Goal: Task Accomplishment & Management: Manage account settings

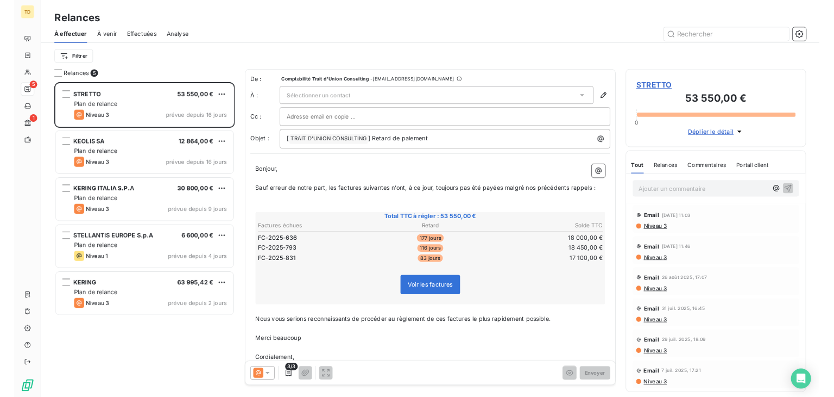
scroll to position [399, 225]
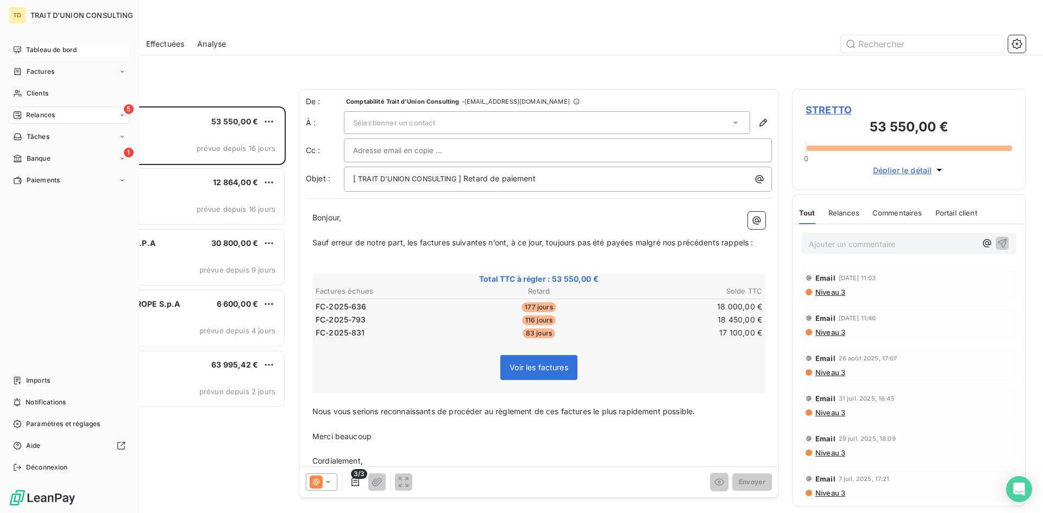
click at [24, 46] on div "Tableau de bord" at bounding box center [69, 49] width 121 height 17
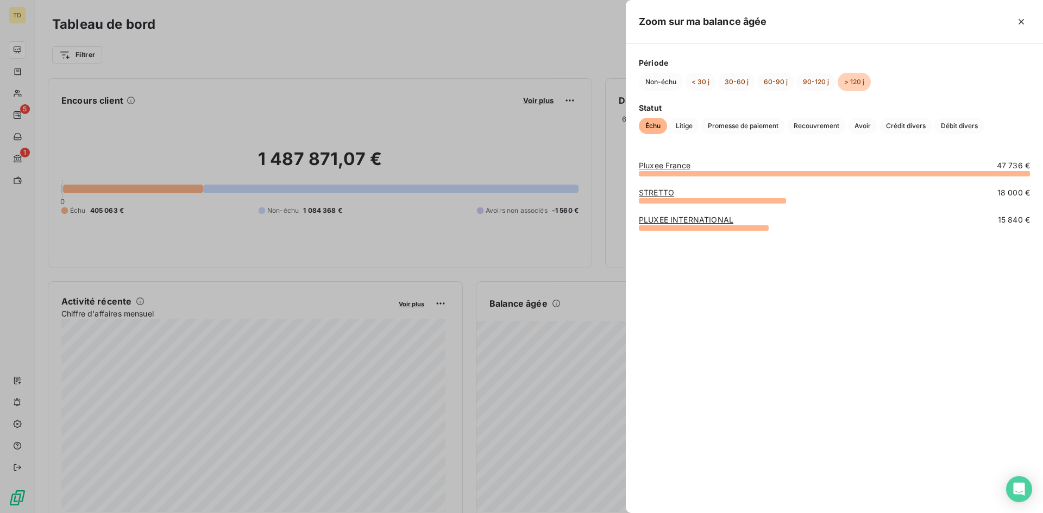
click at [663, 164] on link "Pluxee France" at bounding box center [665, 165] width 52 height 9
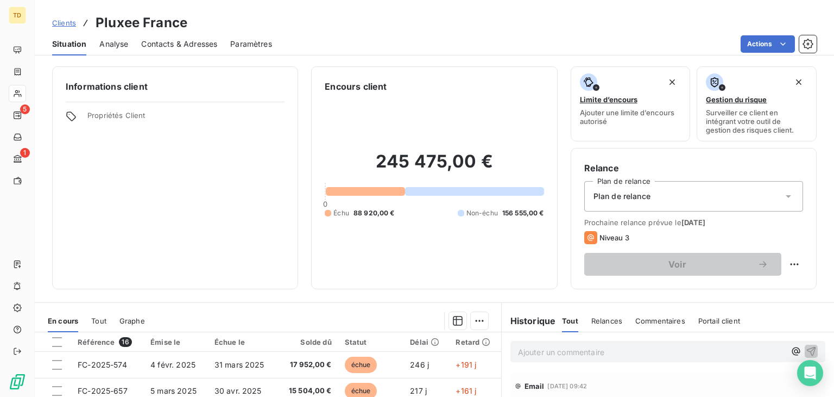
scroll to position [109, 0]
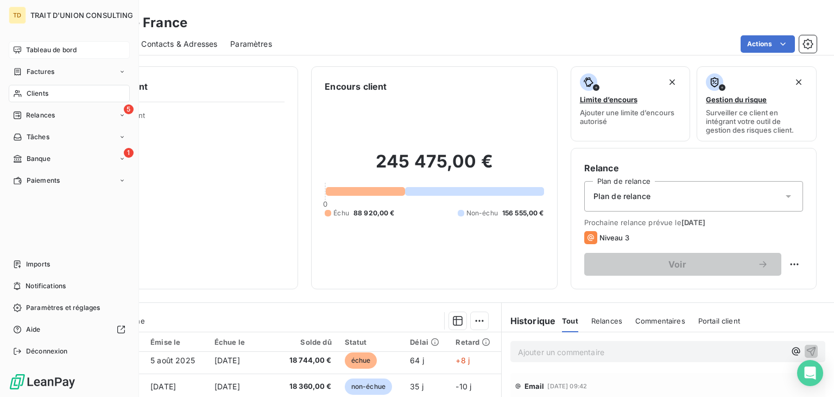
click at [39, 54] on span "Tableau de bord" at bounding box center [51, 50] width 51 height 10
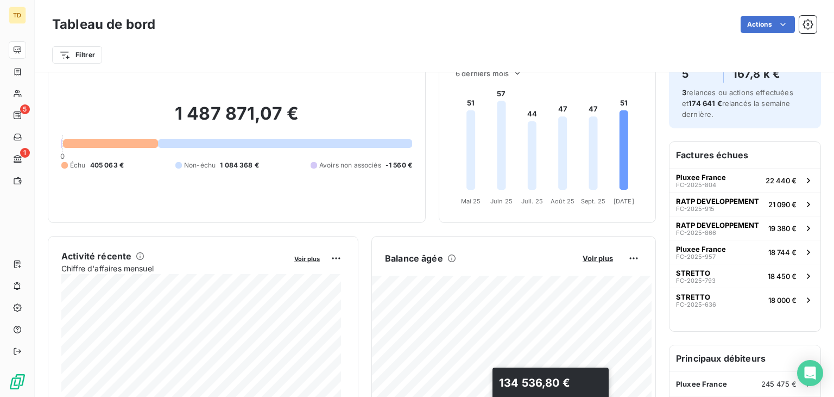
scroll to position [163, 0]
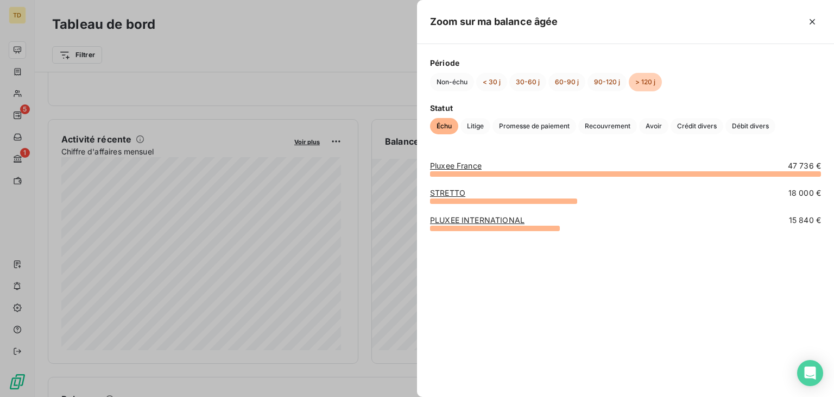
click at [395, 112] on div at bounding box center [417, 198] width 834 height 397
click at [450, 166] on link "Pluxee France" at bounding box center [456, 165] width 52 height 9
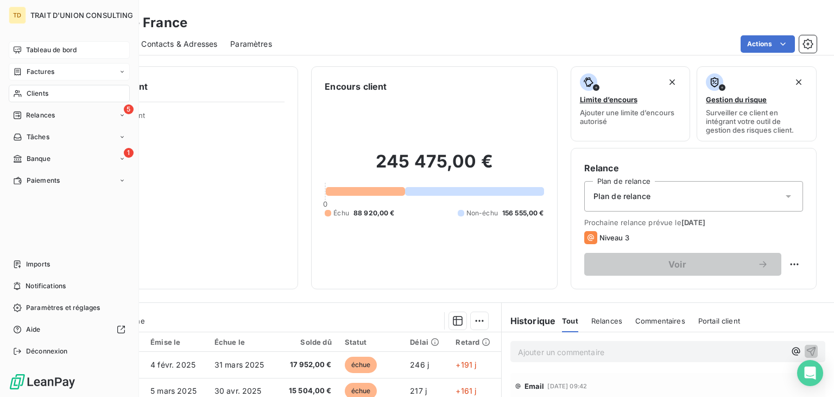
click at [54, 66] on div "Factures" at bounding box center [69, 71] width 121 height 17
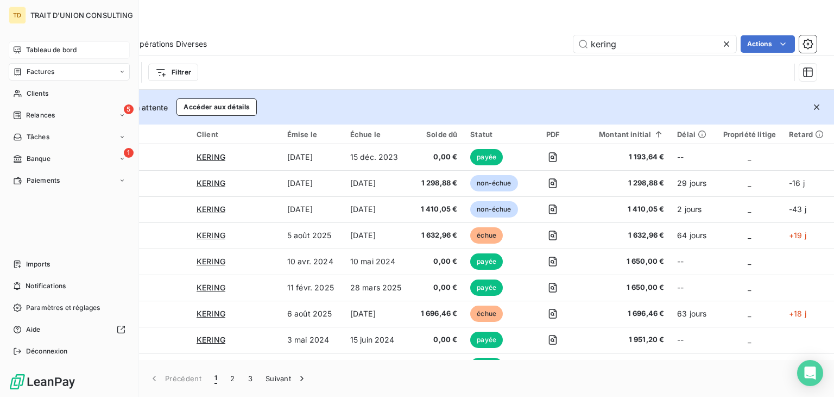
click at [28, 54] on span "Tableau de bord" at bounding box center [51, 50] width 51 height 10
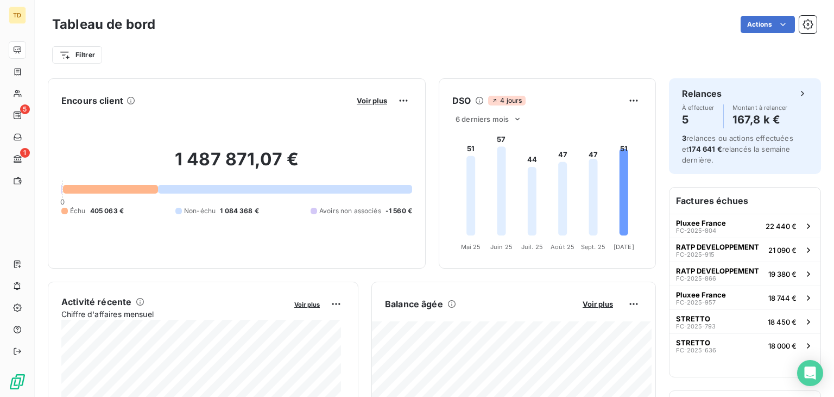
scroll to position [54, 0]
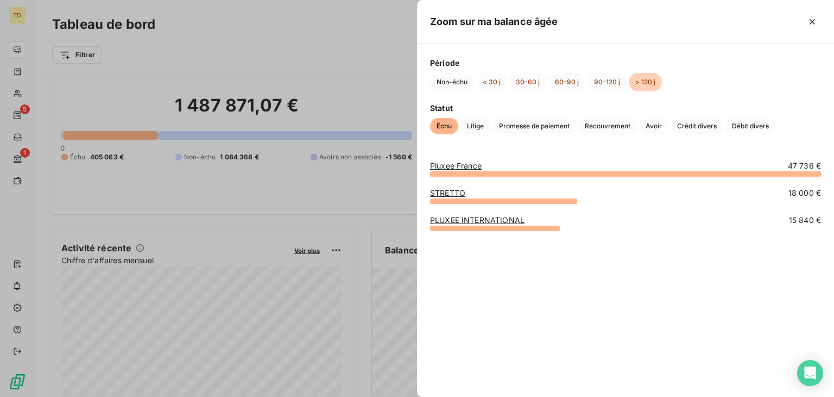
click at [395, 226] on div at bounding box center [417, 198] width 834 height 397
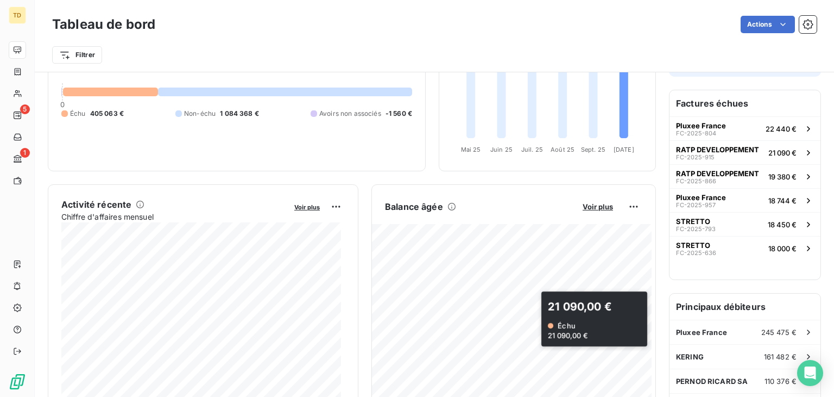
scroll to position [109, 0]
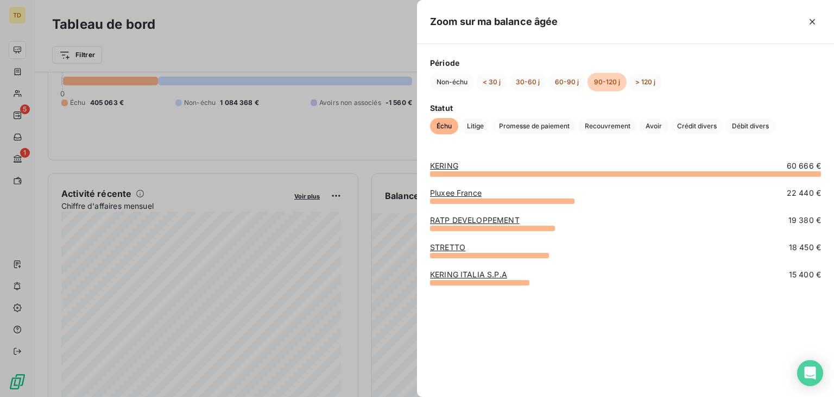
click at [406, 172] on div at bounding box center [417, 198] width 834 height 397
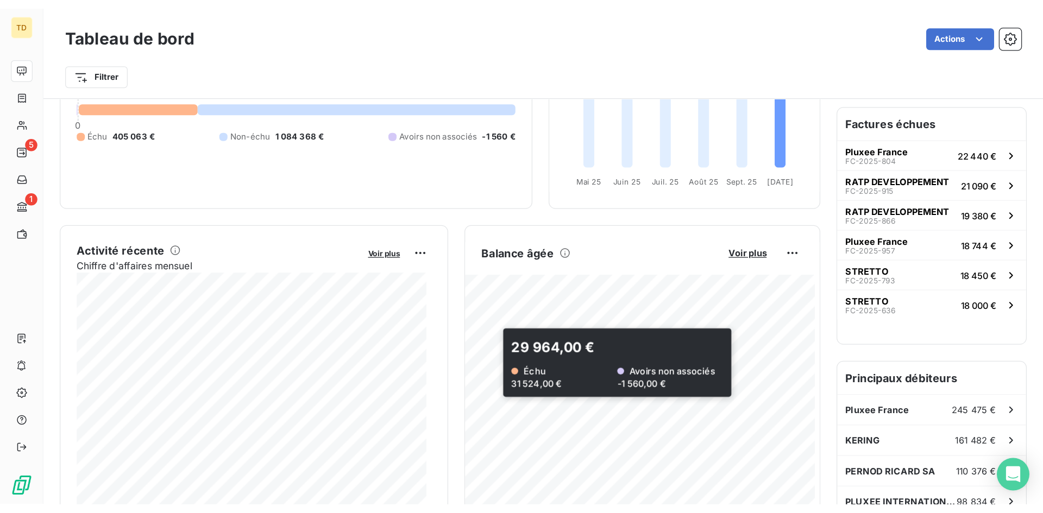
scroll to position [163, 0]
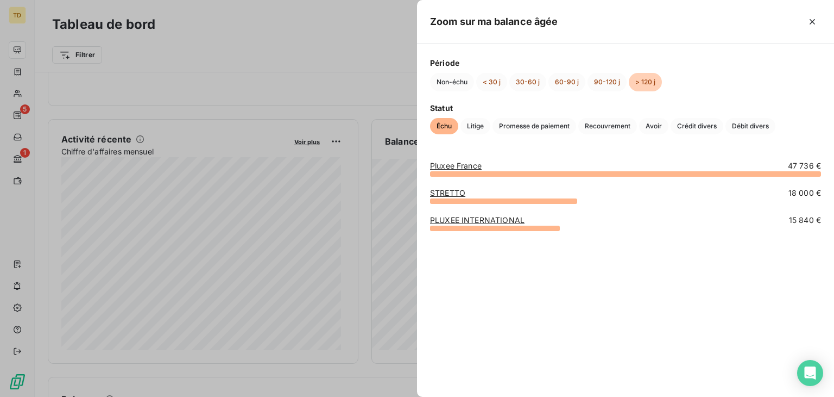
click at [367, 112] on div at bounding box center [417, 198] width 834 height 397
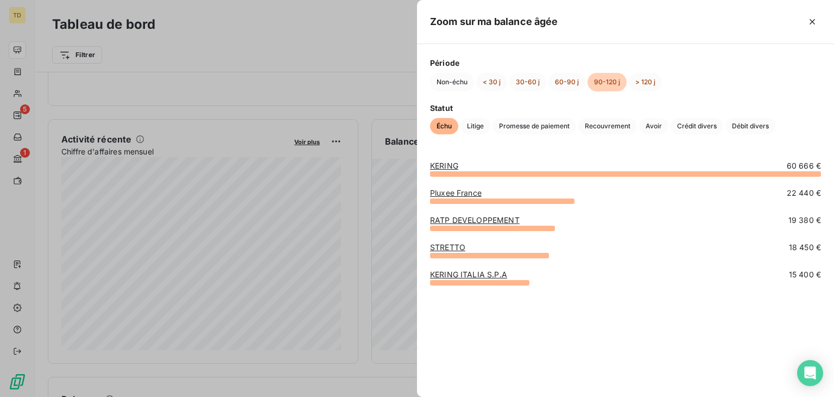
click at [271, 42] on div at bounding box center [417, 198] width 834 height 397
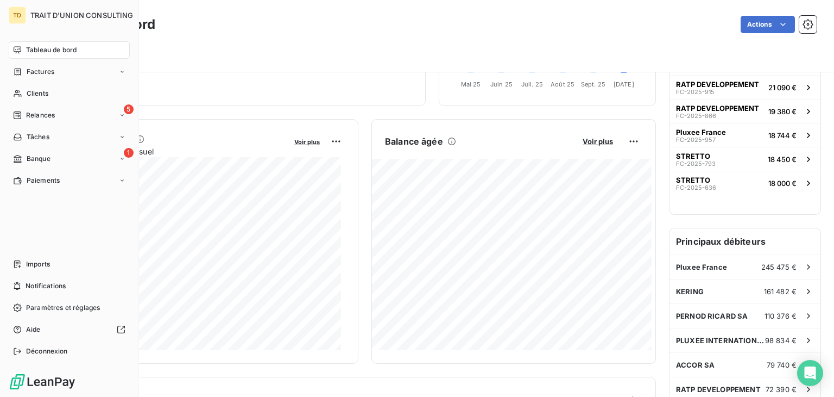
click at [26, 48] on span "Tableau de bord" at bounding box center [51, 50] width 51 height 10
click at [54, 74] on span "Factures" at bounding box center [41, 72] width 28 height 10
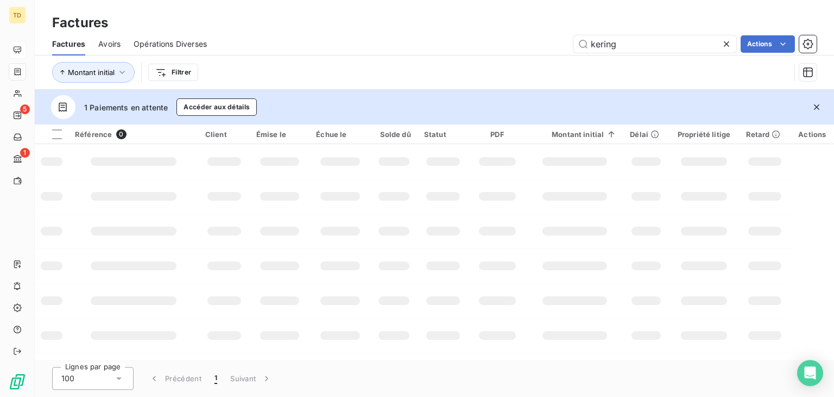
drag, startPoint x: 654, startPoint y: 44, endPoint x: 531, endPoint y: 51, distance: 122.4
click at [531, 51] on div "kering Actions" at bounding box center [518, 43] width 597 height 17
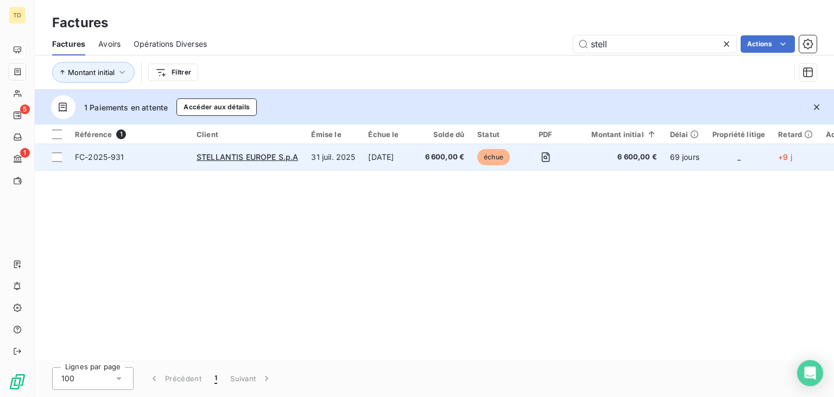
type input "stell"
click at [249, 161] on div "STELLANTIS EUROPE S.p.A" at bounding box center [248, 157] width 102 height 11
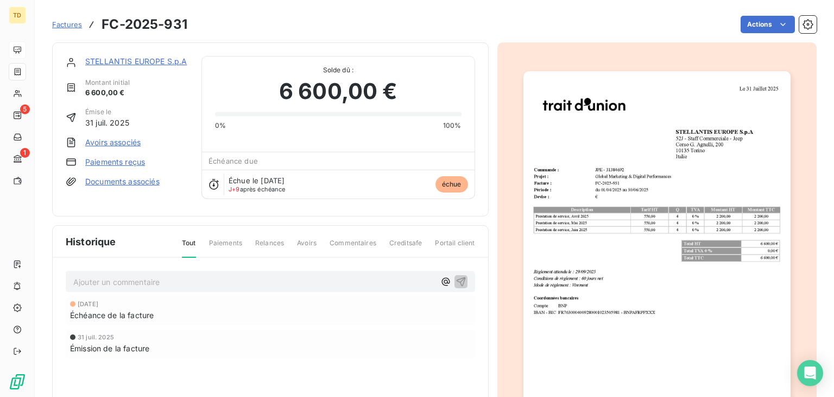
click at [602, 234] on img "button" at bounding box center [657, 260] width 267 height 378
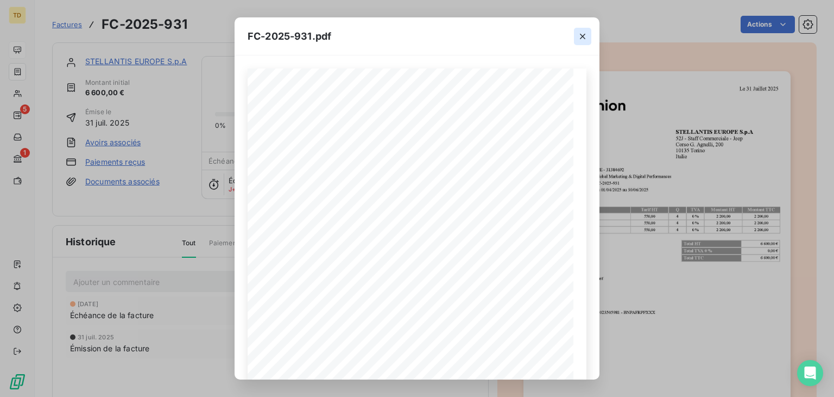
click at [583, 33] on icon "button" at bounding box center [582, 36] width 11 height 11
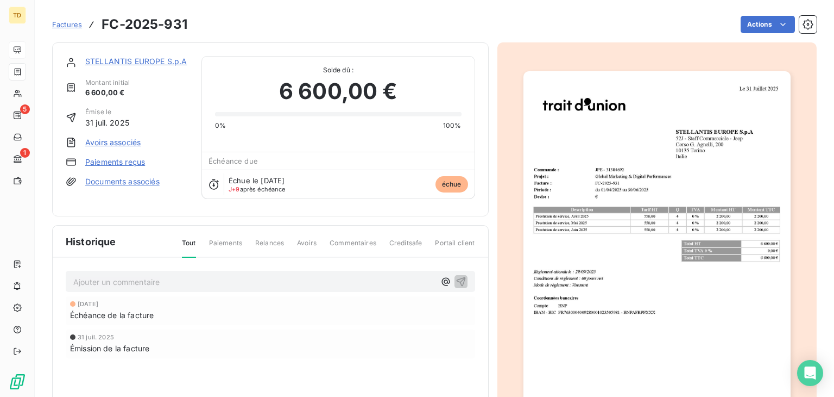
click at [137, 62] on link "STELLANTIS EUROPE S.p.A" at bounding box center [136, 60] width 102 height 9
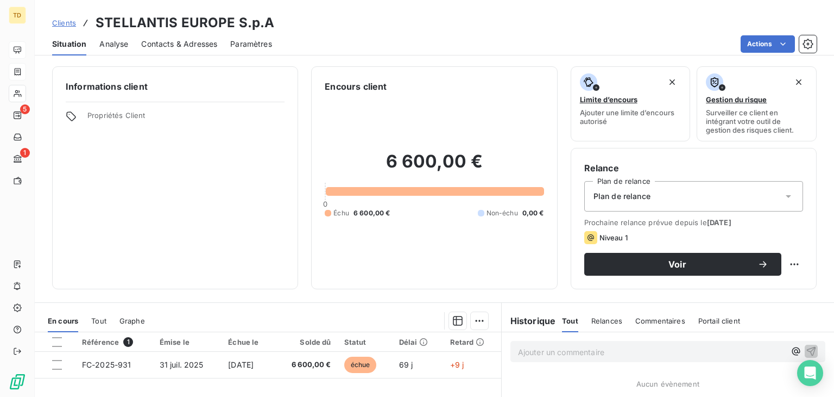
click at [178, 44] on span "Contacts & Adresses" at bounding box center [179, 44] width 76 height 11
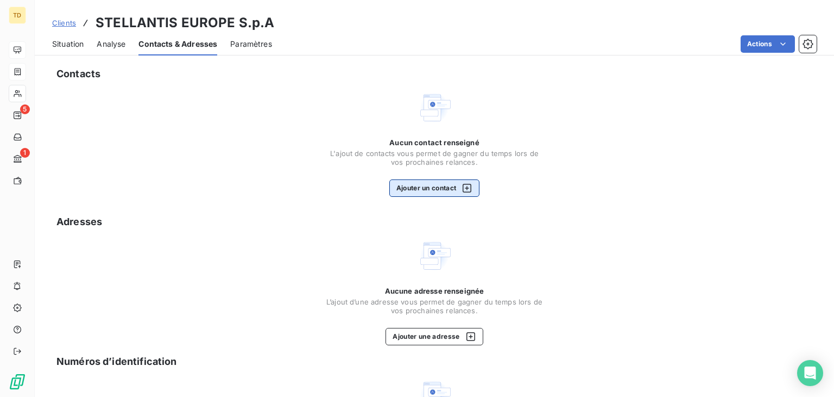
click at [439, 184] on button "Ajouter un contact" at bounding box center [435, 187] width 91 height 17
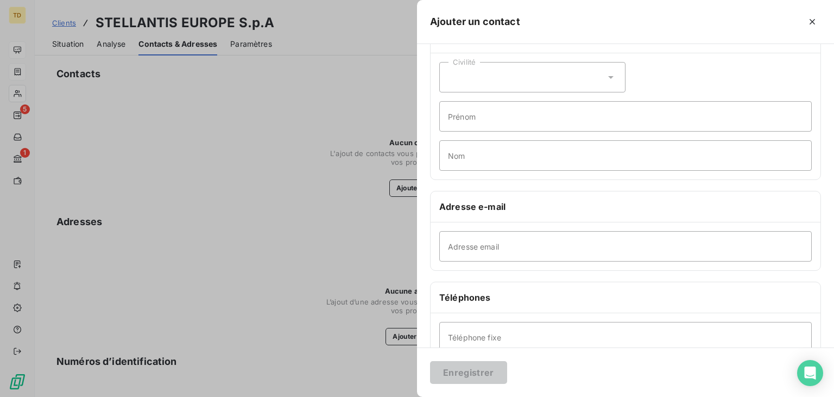
scroll to position [54, 0]
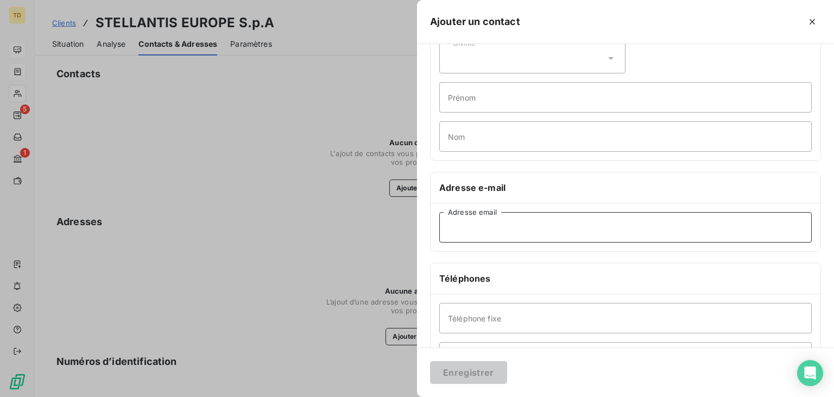
click at [486, 225] on input "Adresse email" at bounding box center [625, 227] width 373 height 30
paste input "[EMAIL_ADDRESS][DOMAIN_NAME]"
type input "[EMAIL_ADDRESS][DOMAIN_NAME]"
click at [476, 372] on button "Enregistrer" at bounding box center [468, 372] width 77 height 23
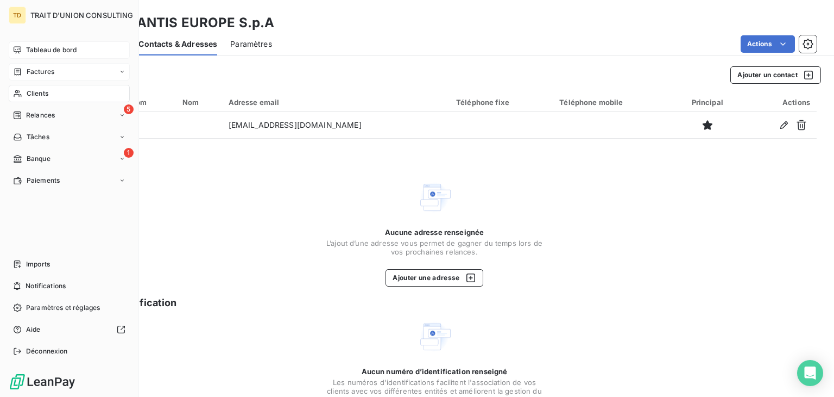
click at [36, 48] on span "Tableau de bord" at bounding box center [51, 50] width 51 height 10
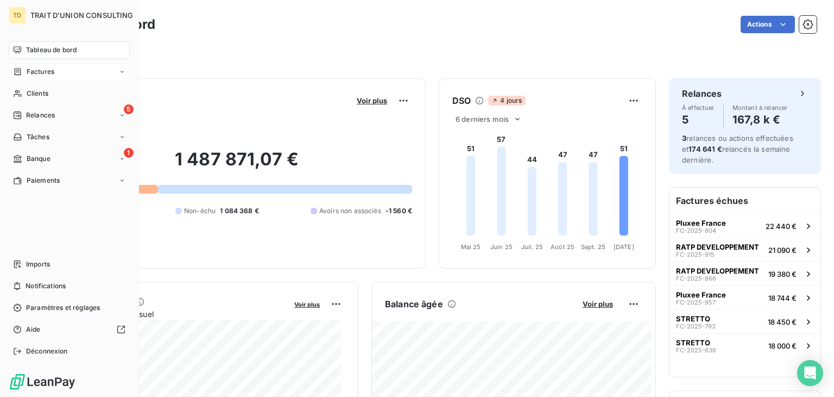
click at [42, 74] on span "Factures" at bounding box center [41, 72] width 28 height 10
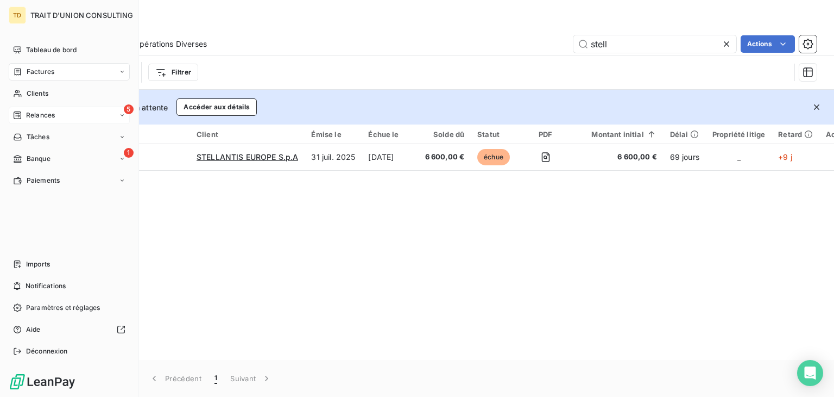
click at [30, 116] on span "Relances" at bounding box center [40, 115] width 29 height 10
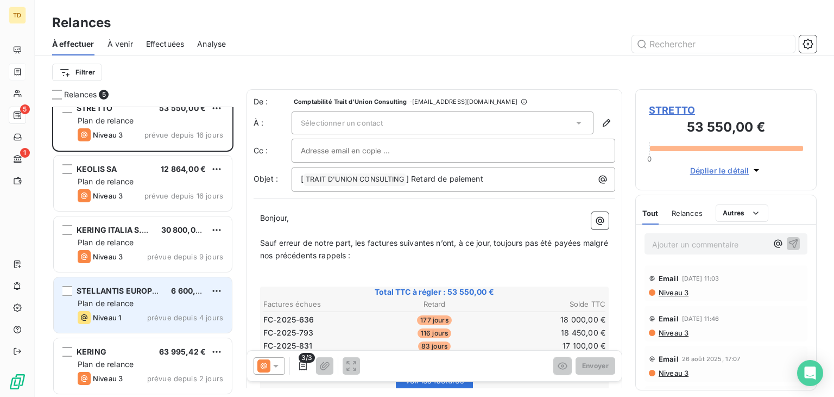
click at [135, 287] on span "STELLANTIS EUROPE S.p.A" at bounding box center [128, 290] width 103 height 9
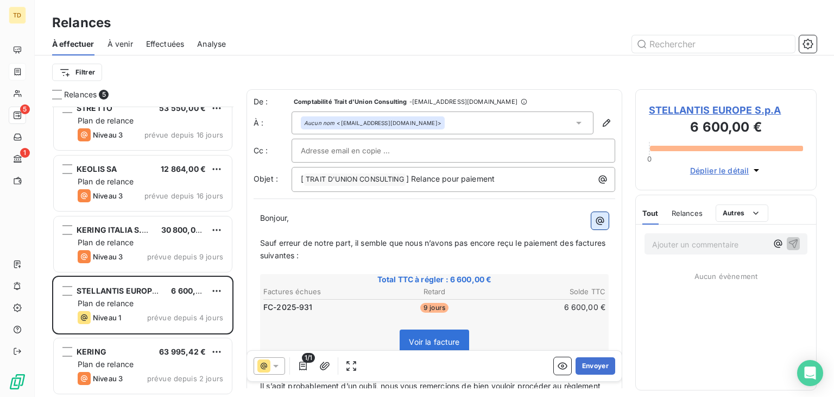
click at [595, 219] on icon "button" at bounding box center [600, 220] width 11 height 11
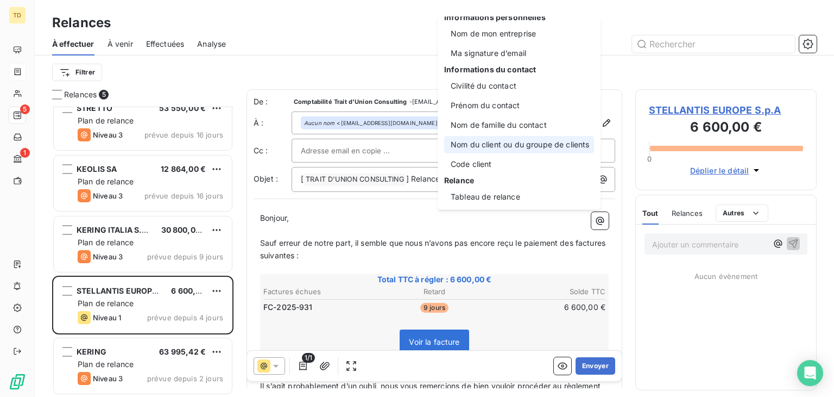
scroll to position [13, 0]
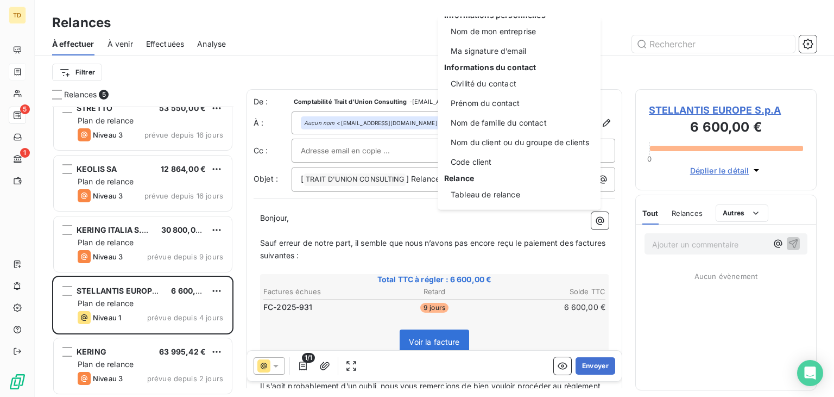
click at [411, 212] on html "TD 5 1 Relances À effectuer À venir Effectuées Analyse Filtrer Relances 5 STRET…" at bounding box center [417, 198] width 834 height 397
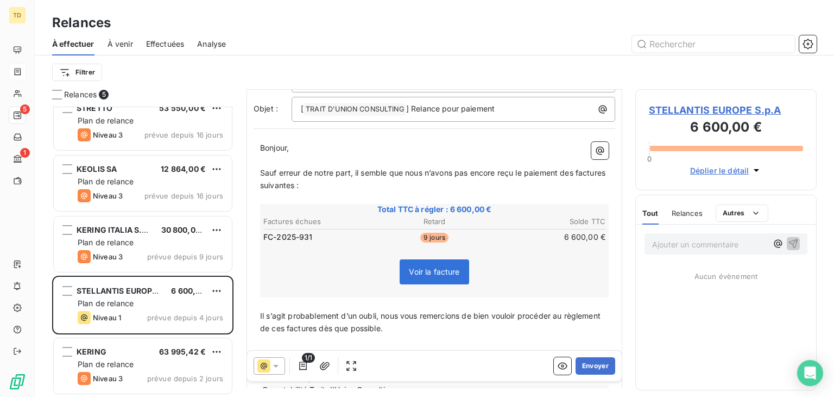
scroll to position [134, 0]
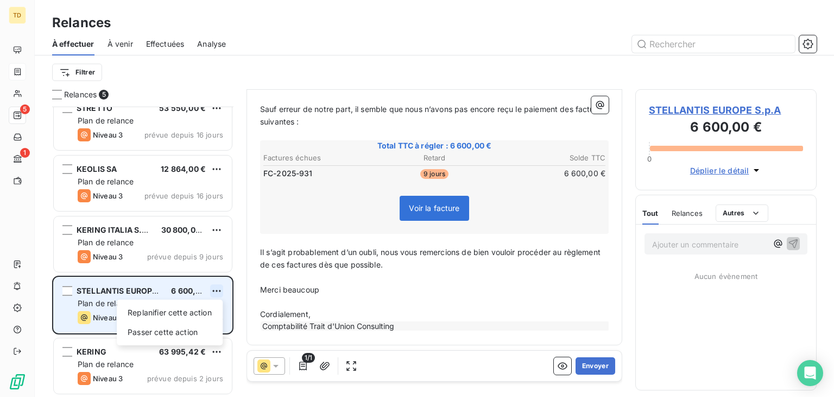
click at [219, 286] on html "TD 5 1 Relances À effectuer À venir Effectuées Analyse Filtrer Relances 5 STRET…" at bounding box center [417, 198] width 834 height 397
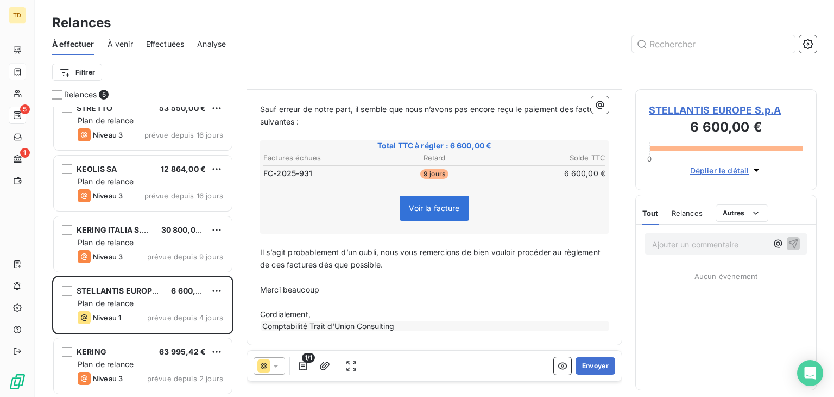
click at [104, 280] on html "TD 5 1 Relances À effectuer À venir Effectuées Analyse Filtrer Relances 5 STRET…" at bounding box center [417, 198] width 834 height 397
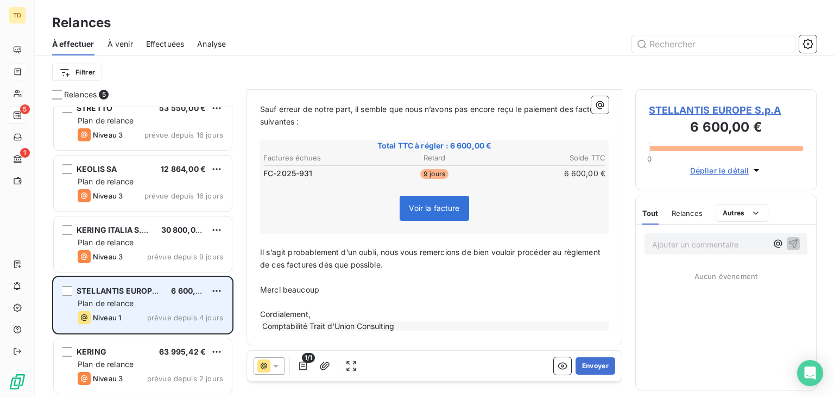
click at [115, 290] on span "STELLANTIS EUROPE S.p.A" at bounding box center [128, 290] width 103 height 9
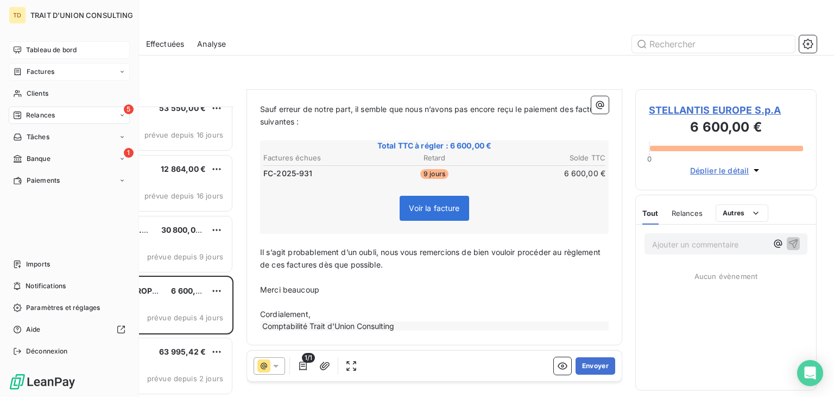
click at [26, 46] on span "Tableau de bord" at bounding box center [51, 50] width 51 height 10
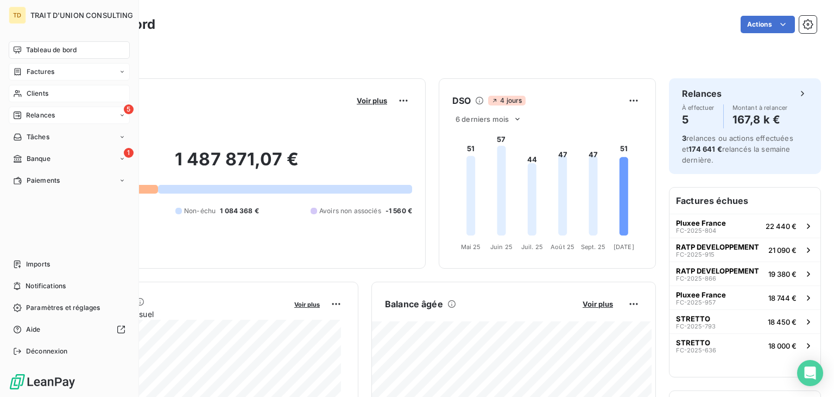
click at [49, 93] on div "Clients" at bounding box center [69, 93] width 121 height 17
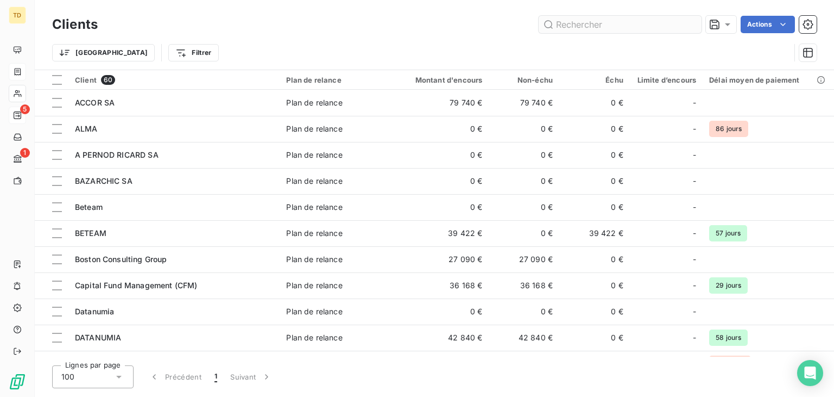
click at [573, 20] on input "text" at bounding box center [620, 24] width 163 height 17
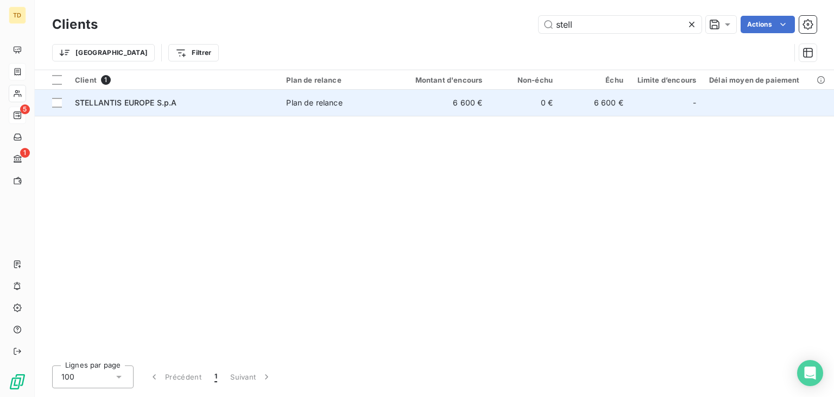
type input "stell"
click at [203, 96] on td "STELLANTIS EUROPE S.p.A" at bounding box center [173, 103] width 211 height 26
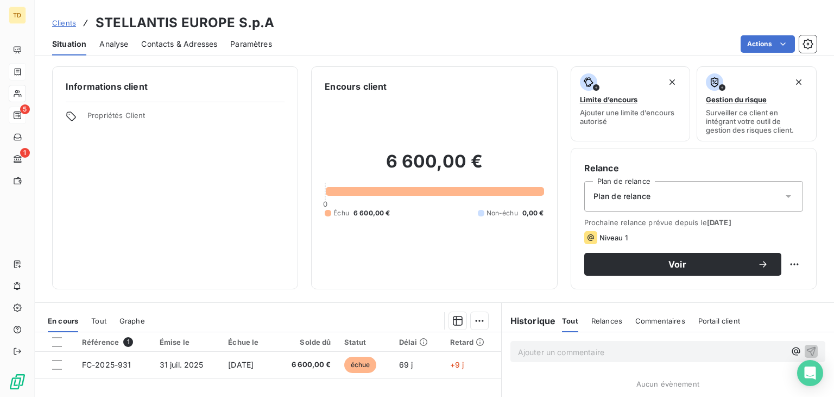
click at [113, 43] on span "Analyse" at bounding box center [113, 44] width 29 height 11
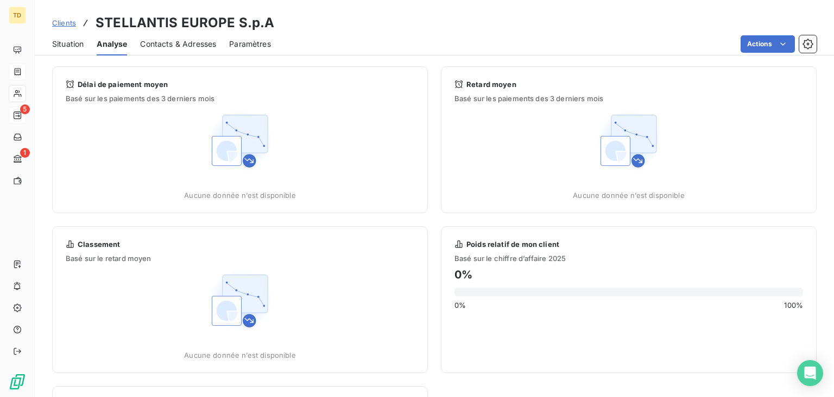
click at [194, 48] on span "Contacts & Adresses" at bounding box center [178, 44] width 76 height 11
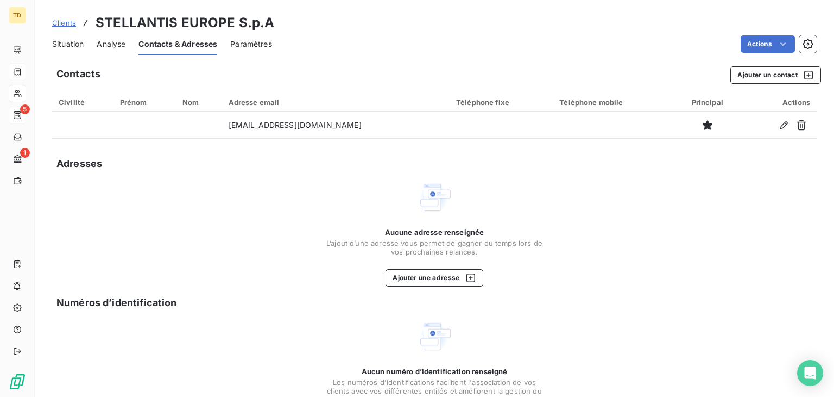
click at [259, 46] on span "Paramètres" at bounding box center [251, 44] width 42 height 11
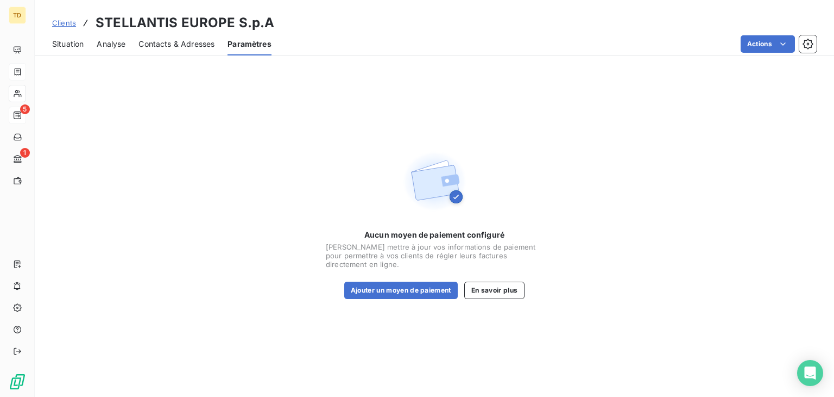
click at [202, 44] on span "Contacts & Adresses" at bounding box center [177, 44] width 76 height 11
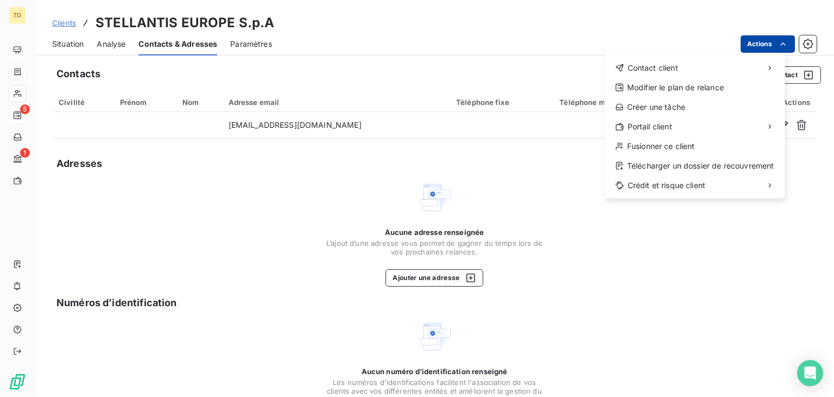
click at [756, 47] on html "TD 5 1 Clients STELLANTIS EUROPE S.p.A Situation Analyse Contacts & Adresses Pa…" at bounding box center [417, 198] width 834 height 397
click at [808, 47] on html "TD 5 1 Clients STELLANTIS EUROPE S.p.A Situation Analyse Contacts & Adresses Pa…" at bounding box center [417, 198] width 834 height 397
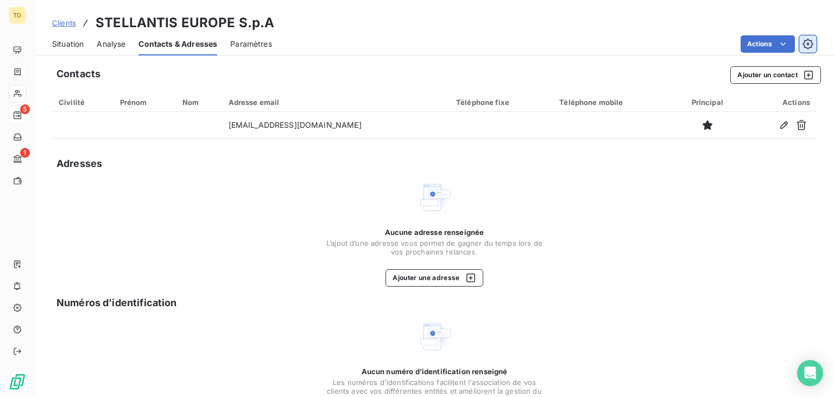
click at [806, 47] on button "button" at bounding box center [808, 43] width 17 height 17
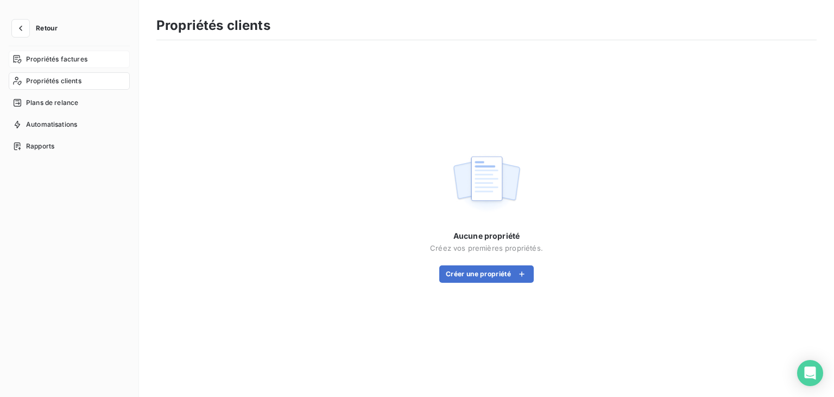
click at [50, 53] on div "Propriétés factures" at bounding box center [69, 59] width 121 height 17
click at [22, 31] on icon "button" at bounding box center [20, 28] width 11 height 11
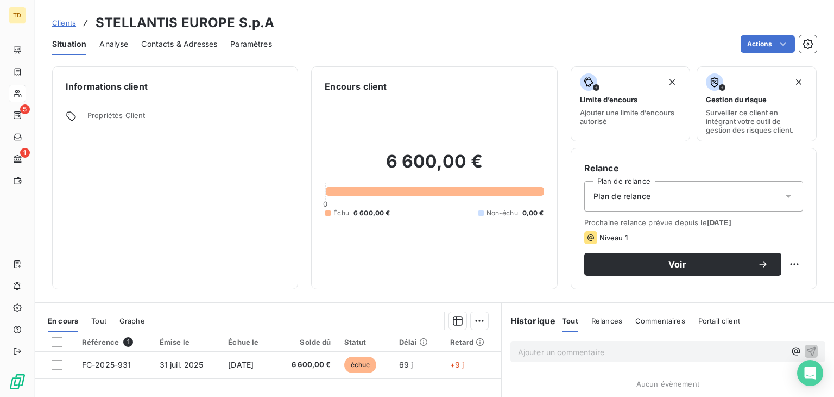
click at [121, 47] on span "Analyse" at bounding box center [113, 44] width 29 height 11
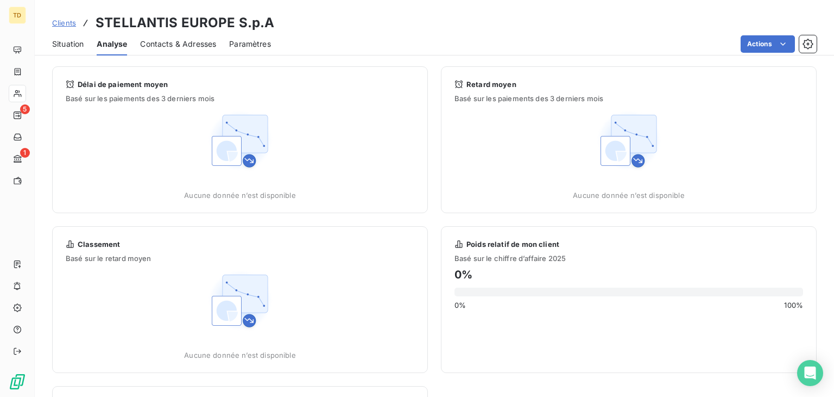
click at [189, 46] on span "Contacts & Adresses" at bounding box center [178, 44] width 76 height 11
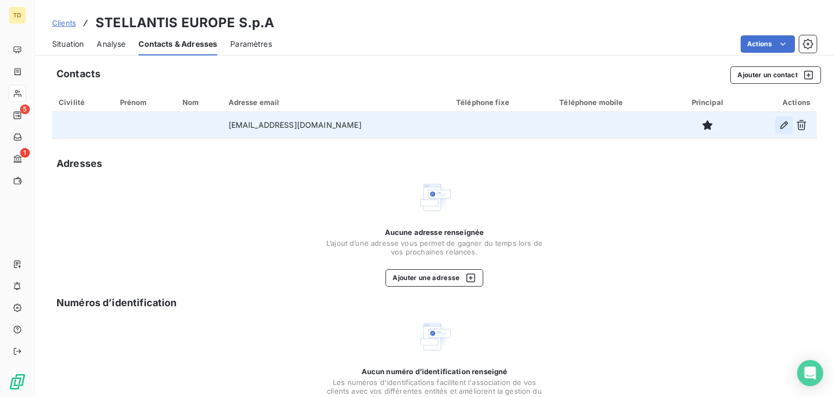
click at [779, 129] on icon "button" at bounding box center [784, 125] width 11 height 11
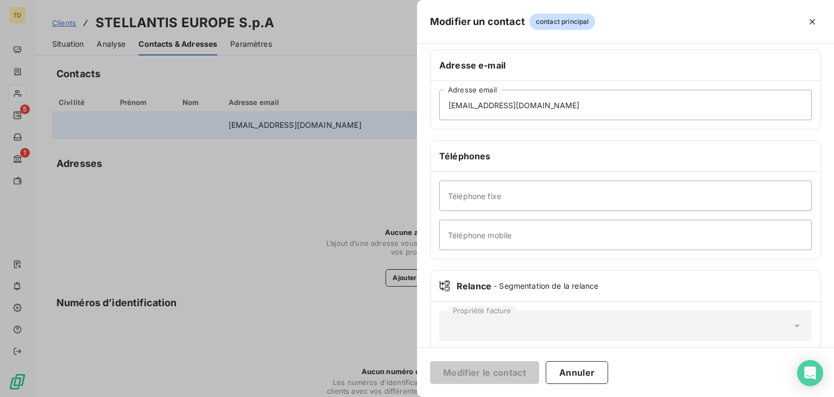
scroll to position [191, 0]
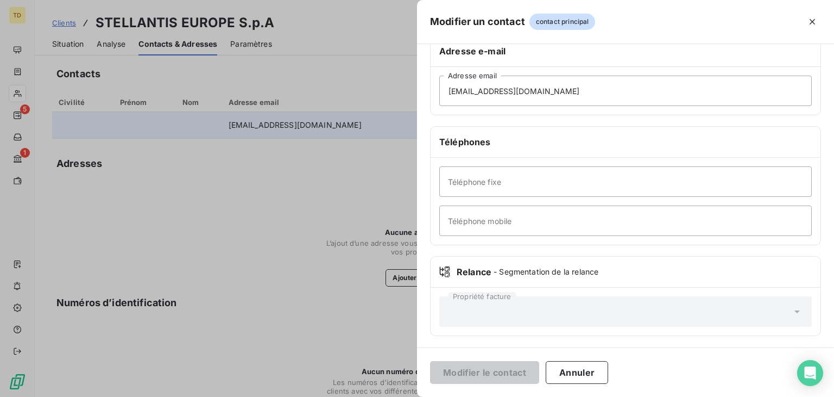
click at [487, 299] on div "Propriété facture" at bounding box center [625, 311] width 373 height 30
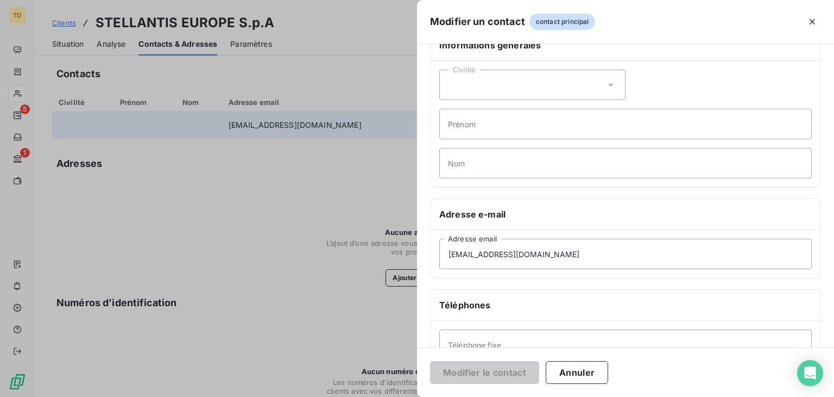
scroll to position [0, 0]
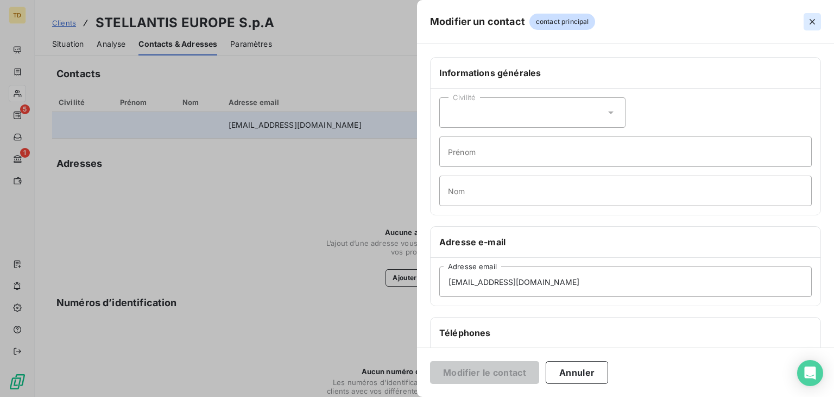
click at [811, 17] on icon "button" at bounding box center [812, 21] width 11 height 11
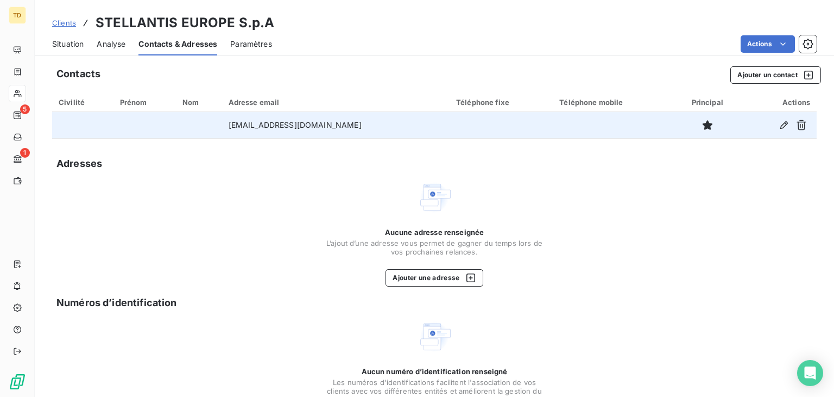
click at [234, 46] on span "Paramètres" at bounding box center [251, 44] width 42 height 11
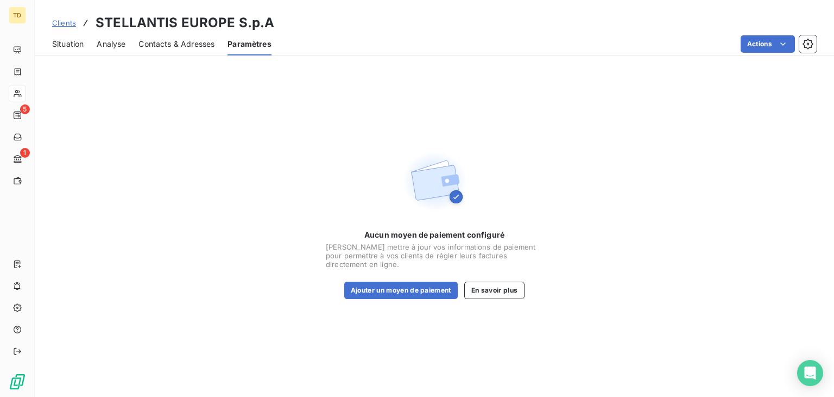
click at [199, 46] on span "Contacts & Adresses" at bounding box center [177, 44] width 76 height 11
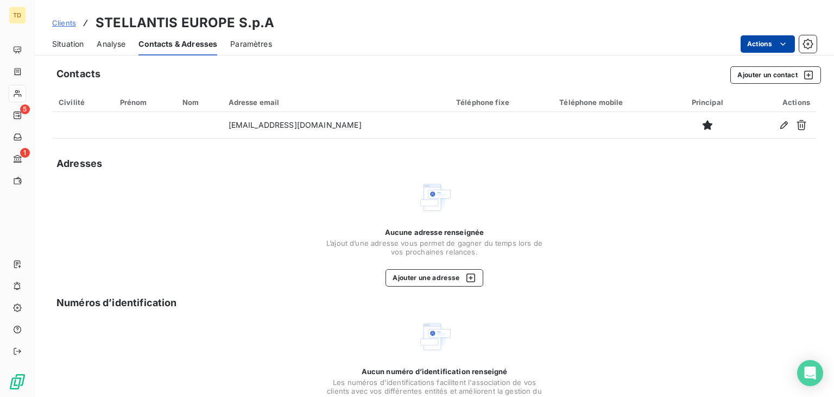
click at [741, 48] on html "TD 5 1 Clients STELLANTIS EUROPE S.p.A Situation Analyse Contacts & Adresses Pa…" at bounding box center [417, 198] width 834 height 397
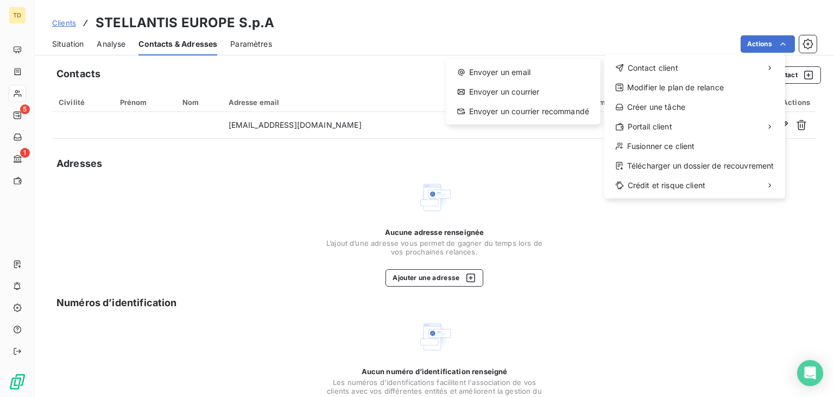
drag, startPoint x: 656, startPoint y: 30, endPoint x: 648, endPoint y: 30, distance: 8.7
click at [653, 30] on html "TD 5 1 Clients STELLANTIS EUROPE S.p.A Situation Analyse Contacts & Adresses Pa…" at bounding box center [417, 198] width 834 height 397
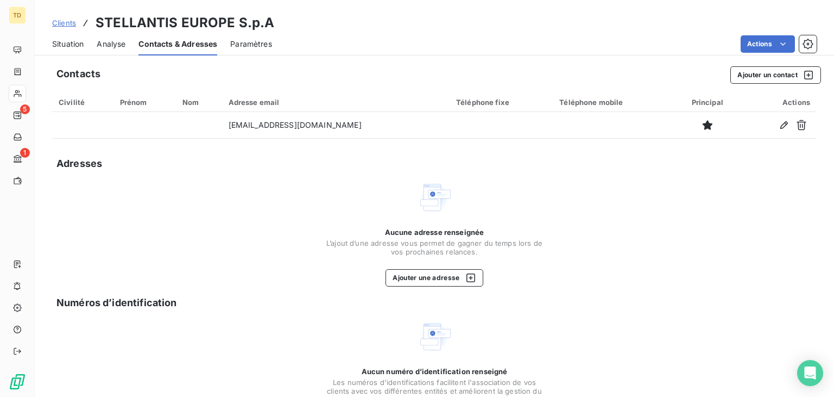
click at [71, 24] on span "Clients" at bounding box center [64, 22] width 24 height 9
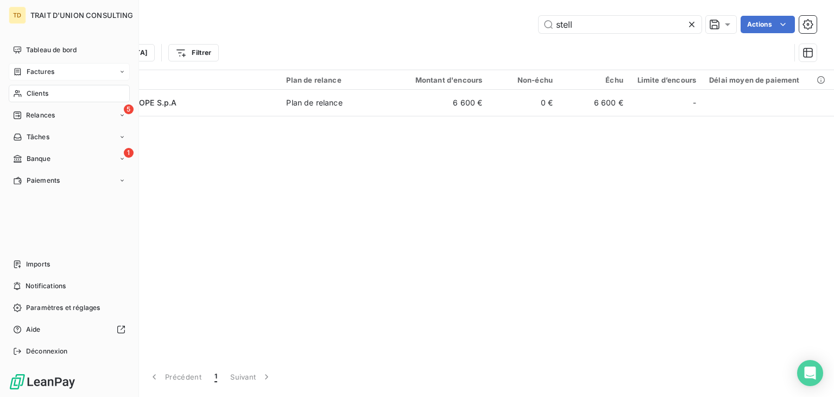
click at [58, 66] on div "Factures" at bounding box center [69, 71] width 121 height 17
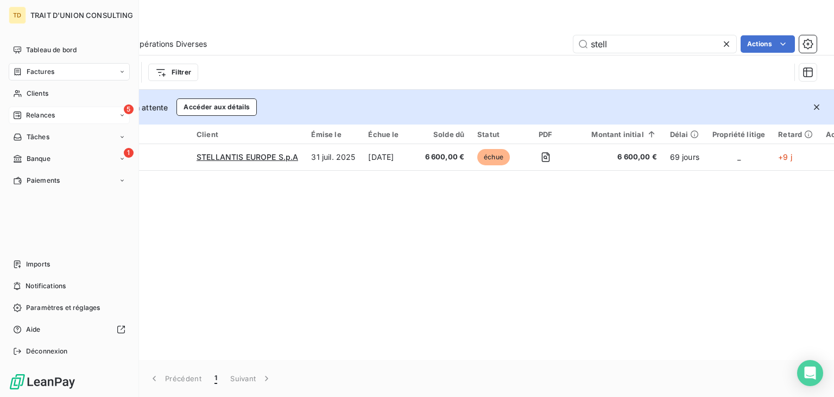
click at [36, 114] on span "Relances" at bounding box center [40, 115] width 29 height 10
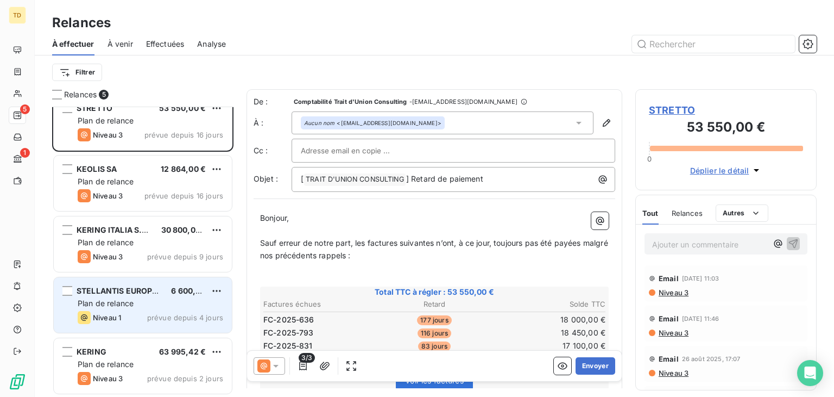
click at [141, 290] on span "STELLANTIS EUROPE S.p.A" at bounding box center [128, 290] width 103 height 9
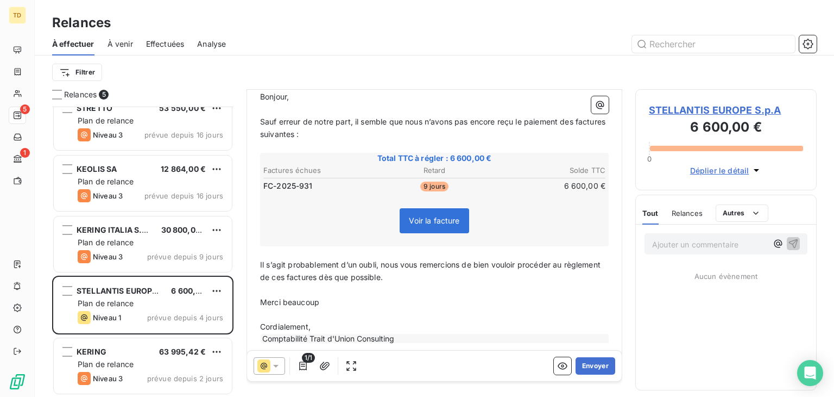
scroll to position [134, 0]
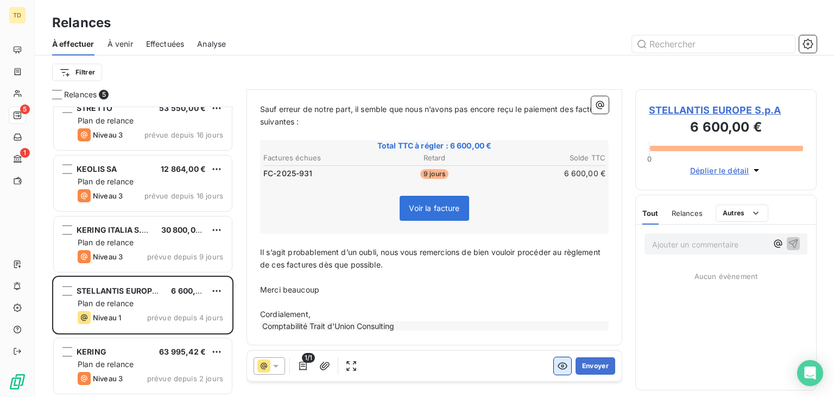
click at [554, 367] on button "button" at bounding box center [562, 365] width 17 height 17
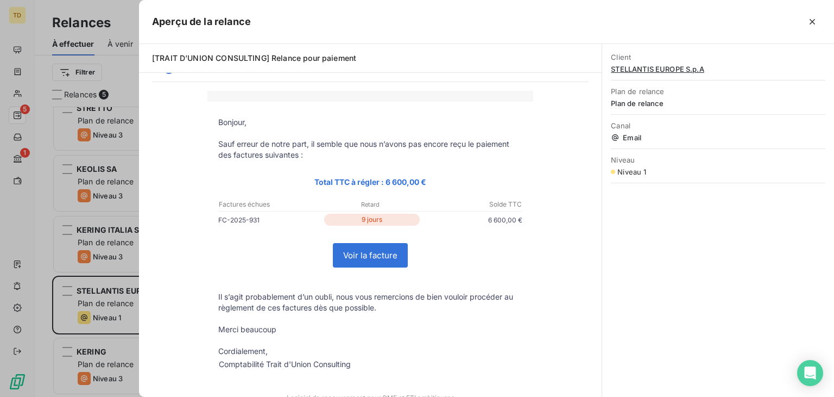
scroll to position [0, 0]
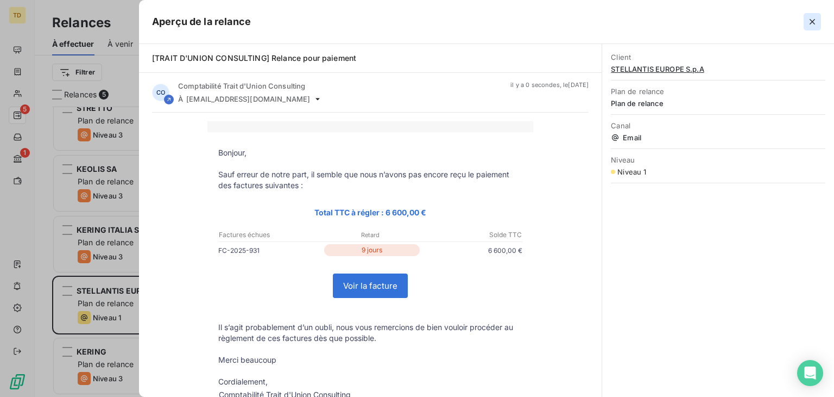
click at [819, 25] on button "button" at bounding box center [812, 21] width 17 height 17
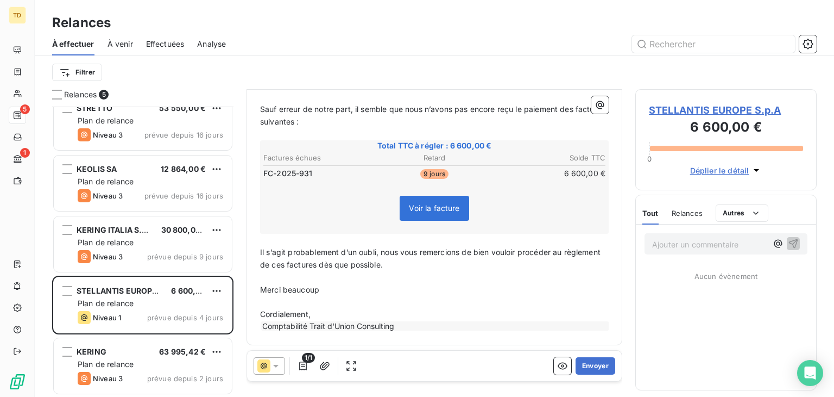
click at [276, 366] on icon at bounding box center [275, 366] width 5 height 3
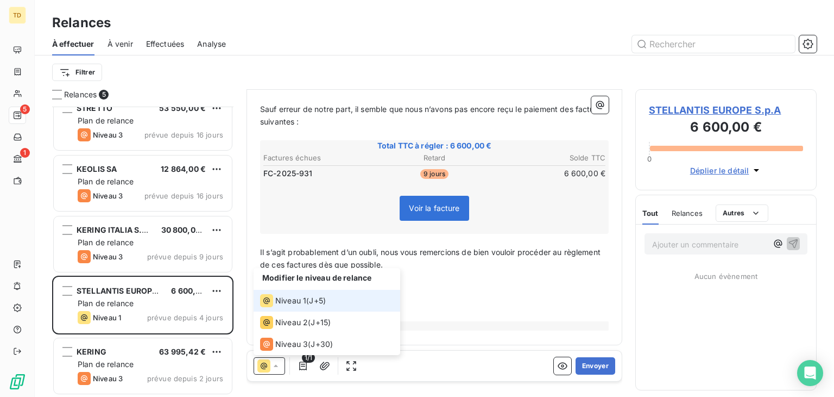
click at [276, 366] on icon at bounding box center [276, 365] width 11 height 11
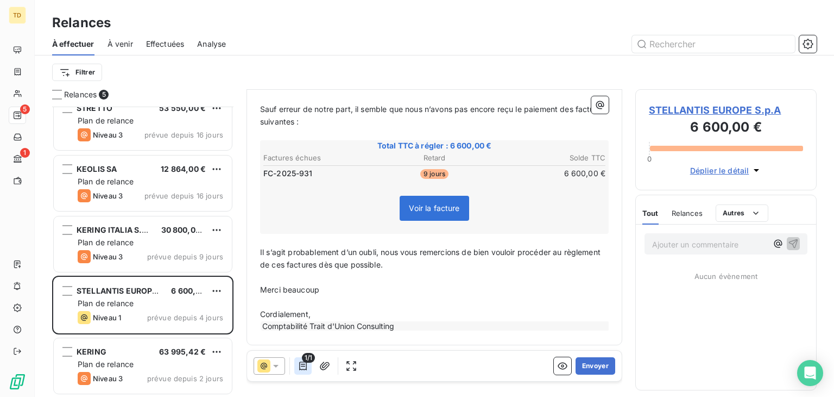
click at [304, 366] on icon "button" at bounding box center [303, 365] width 8 height 9
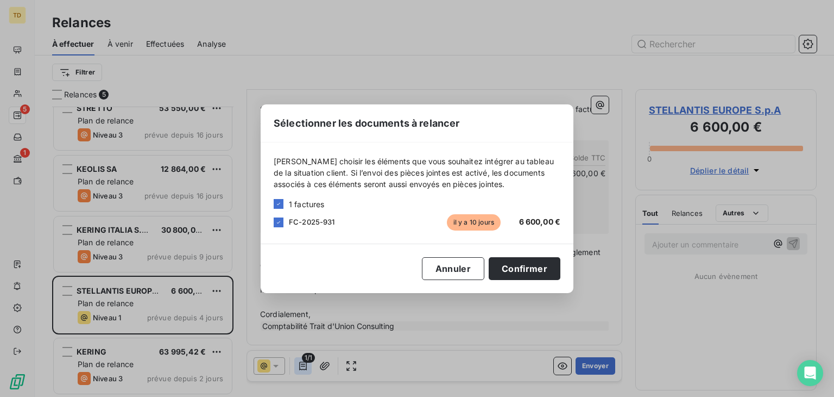
click at [304, 366] on div "Sélectionner les documents à relancer [PERSON_NAME] choisir les éléments que vo…" at bounding box center [417, 198] width 834 height 397
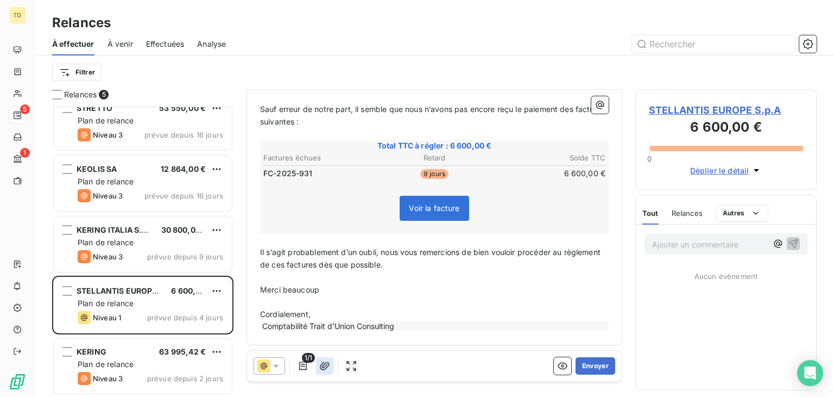
click at [325, 365] on icon "button" at bounding box center [325, 365] width 10 height 8
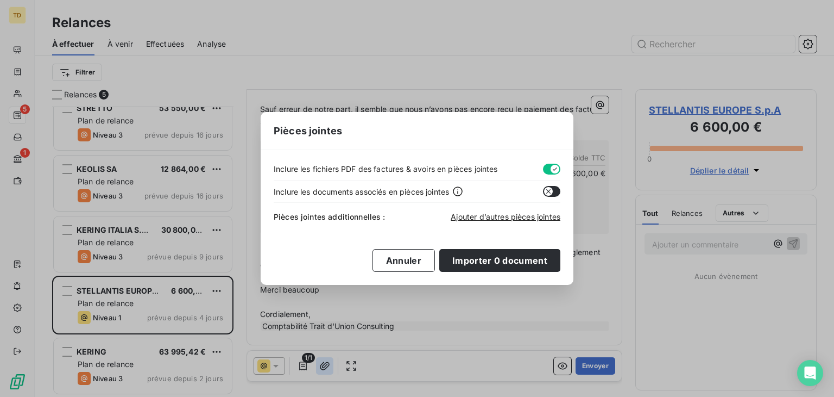
click at [325, 365] on div "Pièces jointes Inclure les fichiers PDF des factures & avoirs en pièces jointes…" at bounding box center [417, 198] width 834 height 397
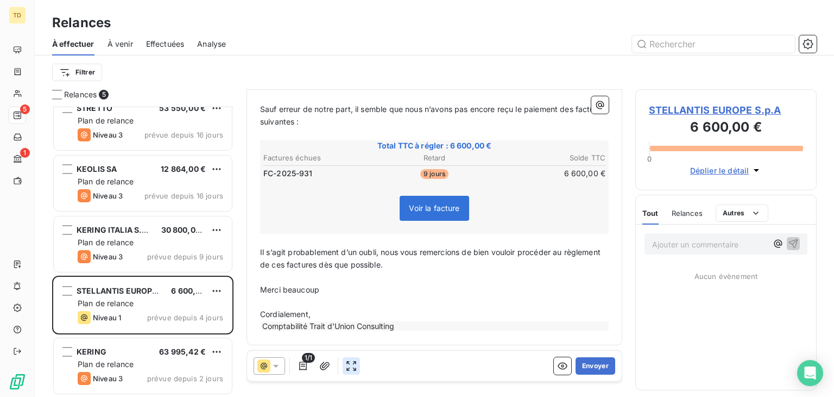
click at [347, 366] on icon "button" at bounding box center [351, 365] width 11 height 11
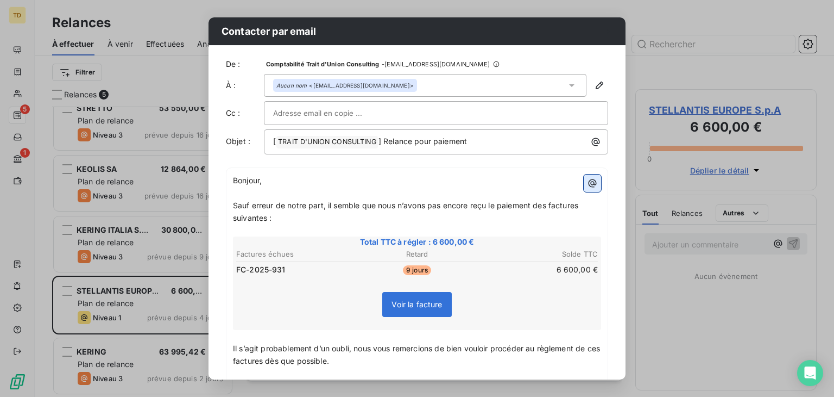
click at [589, 185] on icon "button" at bounding box center [593, 183] width 8 height 8
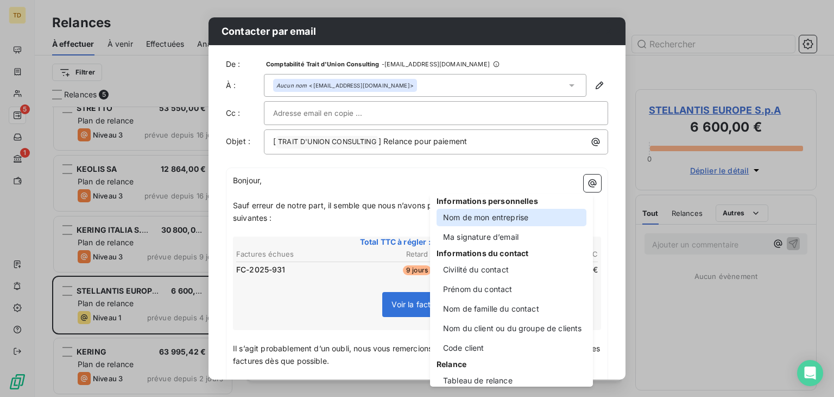
scroll to position [13, 0]
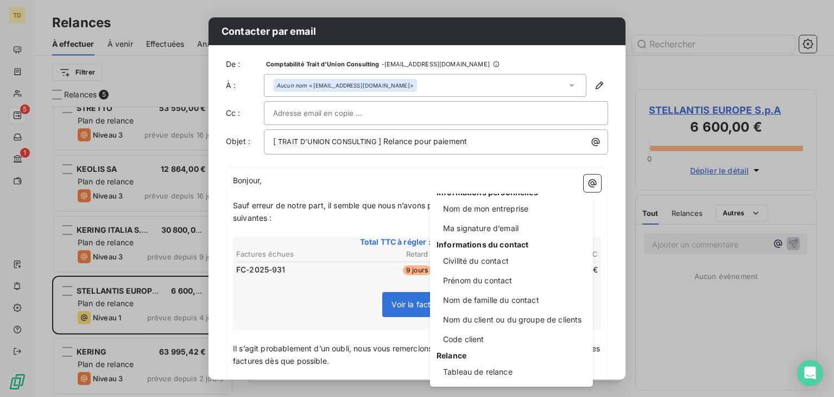
click at [401, 171] on html "TD 5 1 Relances À effectuer À venir Effectuées Analyse Filtrer Relances 5 STRET…" at bounding box center [417, 198] width 834 height 397
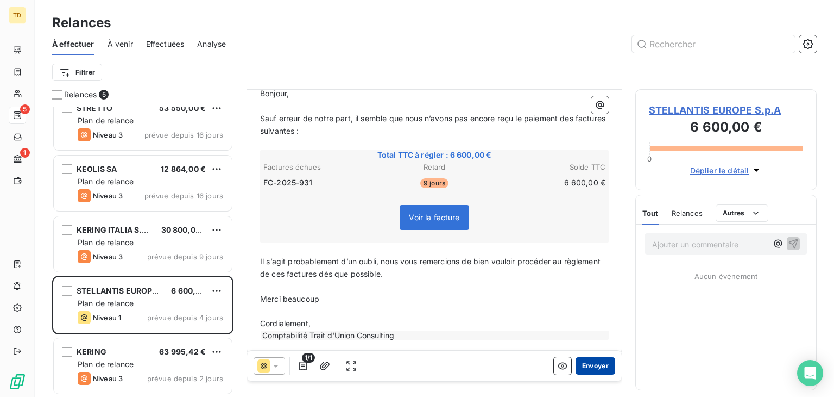
scroll to position [134, 0]
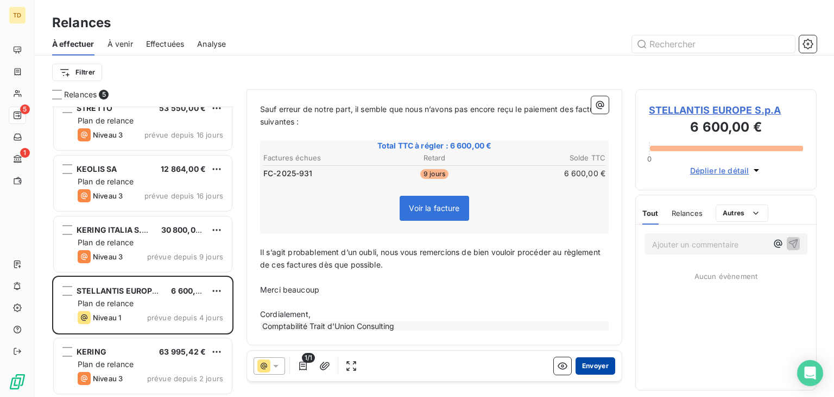
click at [584, 366] on button "Envoyer" at bounding box center [596, 365] width 40 height 17
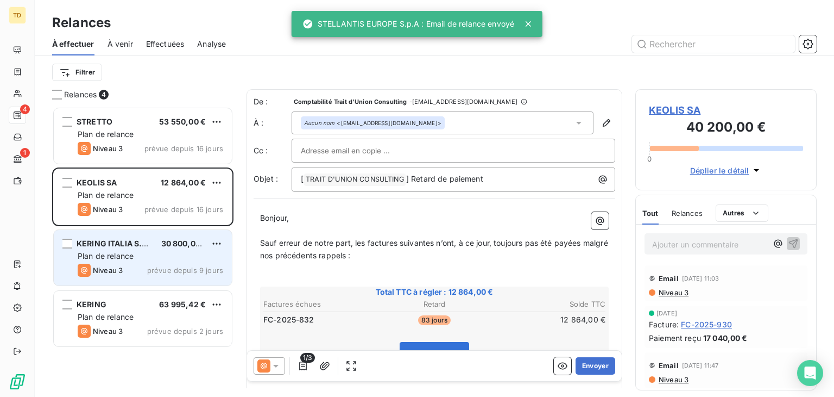
click at [126, 256] on span "Plan de relance" at bounding box center [106, 255] width 56 height 9
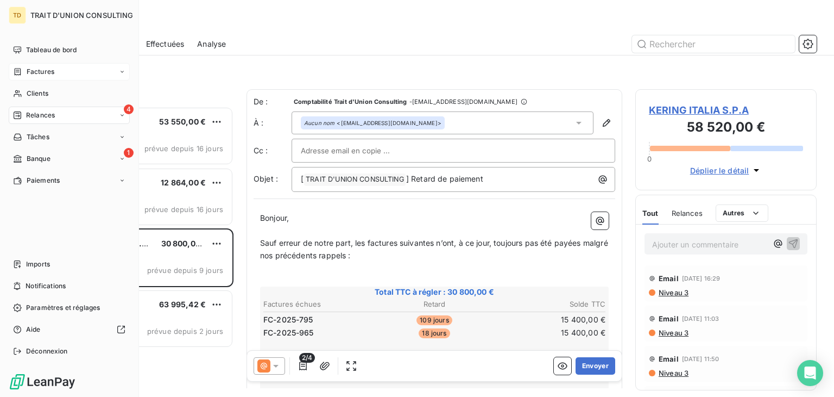
click at [46, 76] on span "Factures" at bounding box center [41, 72] width 28 height 10
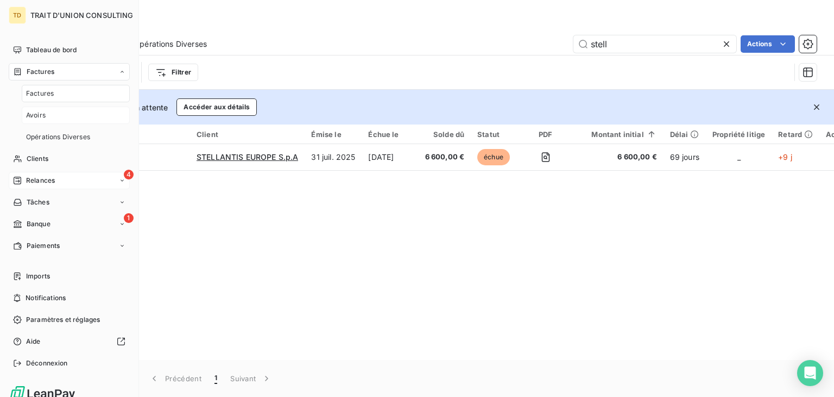
click at [48, 110] on div "Avoirs" at bounding box center [76, 114] width 108 height 17
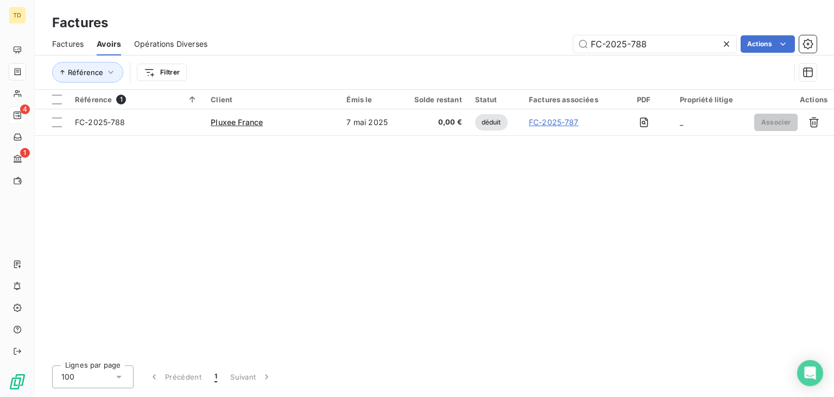
click at [727, 44] on icon at bounding box center [726, 43] width 5 height 5
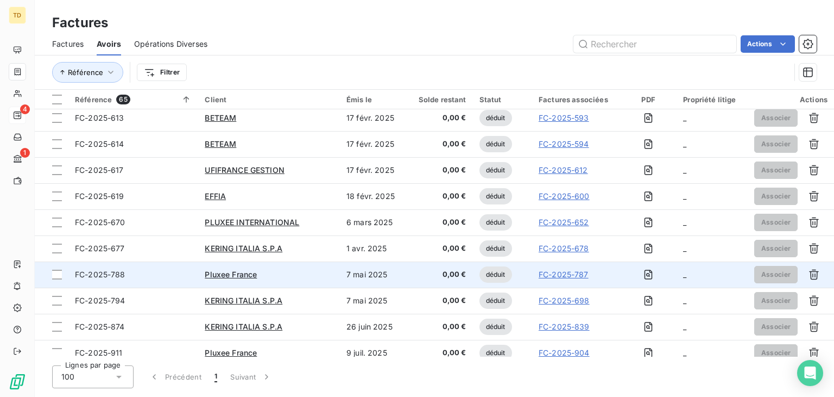
scroll to position [1448, 0]
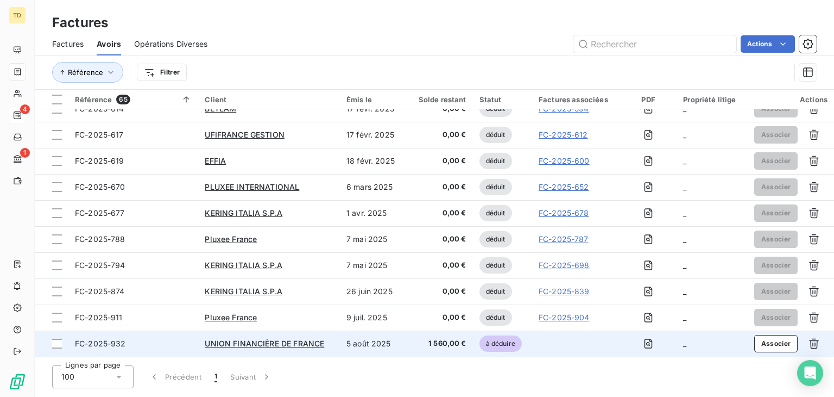
click at [393, 342] on td "5 août 2025" at bounding box center [374, 343] width 68 height 26
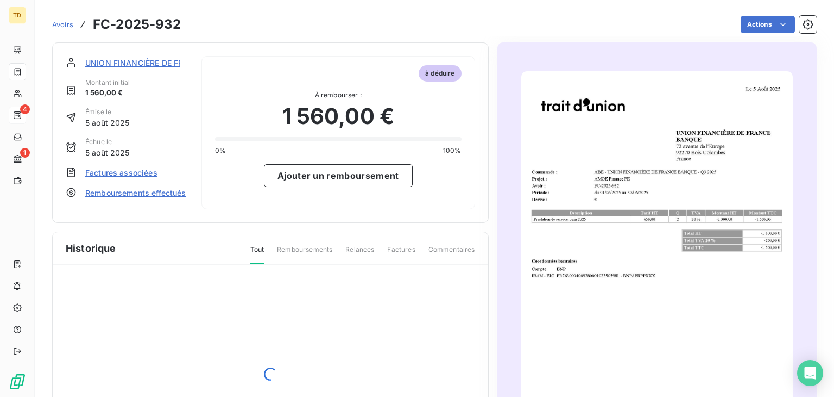
click at [114, 173] on span "Factures associées" at bounding box center [121, 172] width 72 height 11
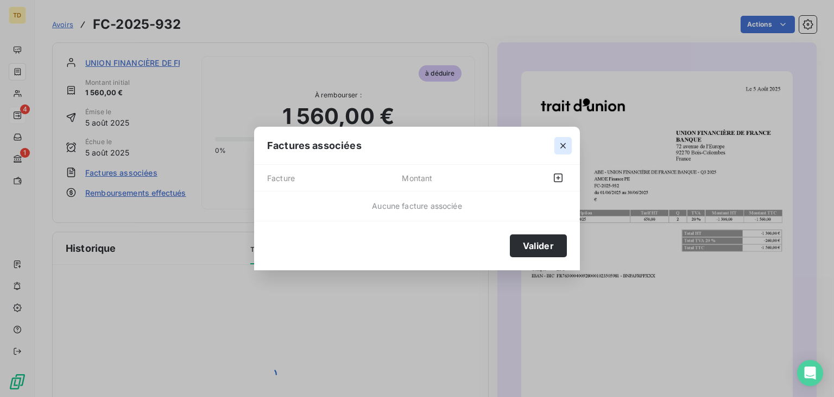
click at [566, 142] on icon "button" at bounding box center [563, 145] width 11 height 11
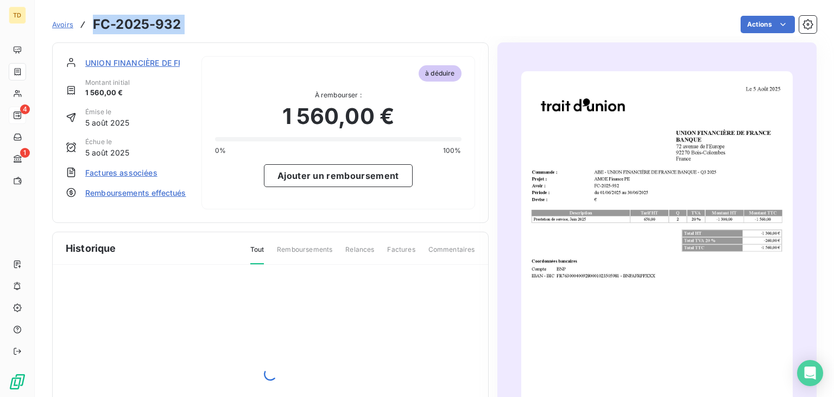
drag, startPoint x: 199, startPoint y: 30, endPoint x: 93, endPoint y: 20, distance: 105.9
click at [93, 20] on div "Avoirs FC-2025-932 Actions" at bounding box center [434, 24] width 765 height 23
copy main "FC-2025-932 Actions"
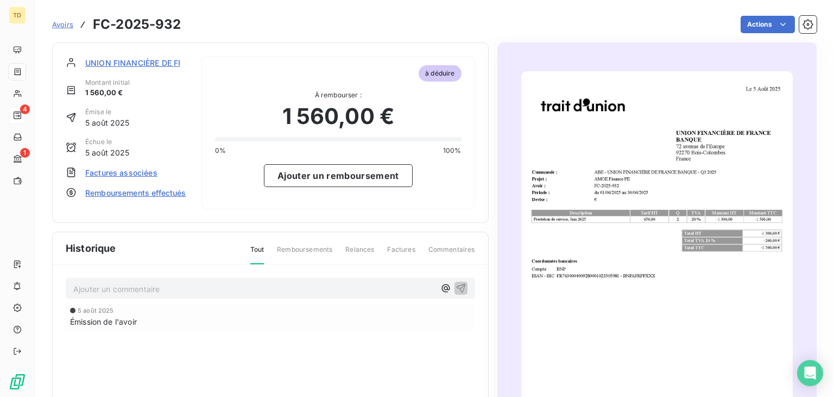
click at [93, 171] on span "Factures associées" at bounding box center [121, 172] width 72 height 11
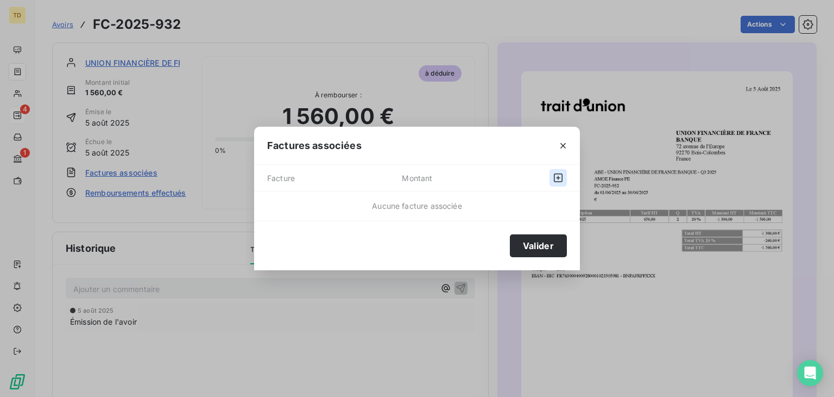
click at [558, 177] on icon "button" at bounding box center [558, 177] width 11 height 11
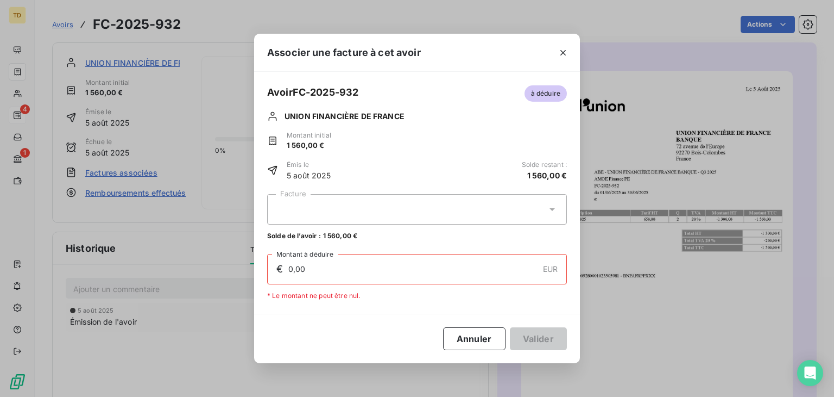
click at [349, 205] on div at bounding box center [417, 209] width 300 height 30
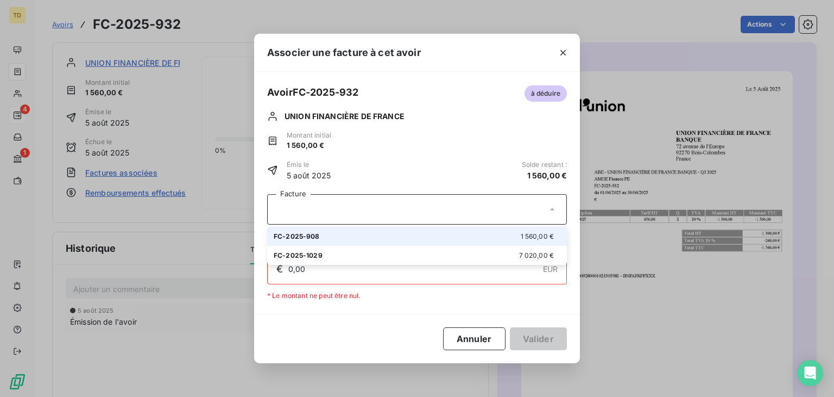
click at [335, 238] on div "FC-2025-908 1 560,00 €" at bounding box center [417, 236] width 287 height 10
type input "1 560,00"
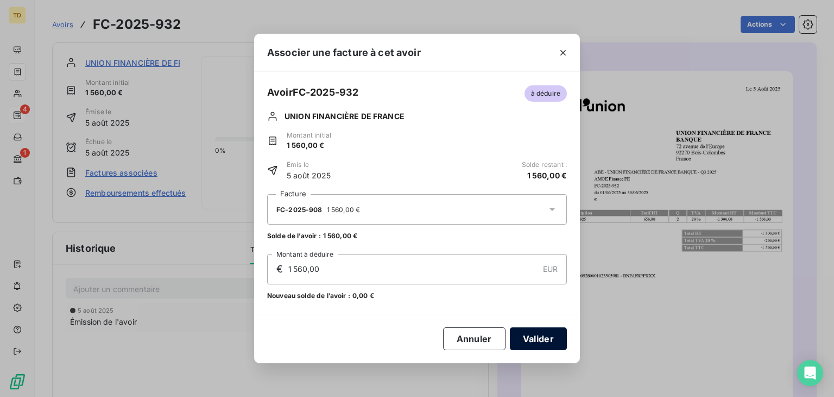
click at [551, 347] on button "Valider" at bounding box center [538, 338] width 57 height 23
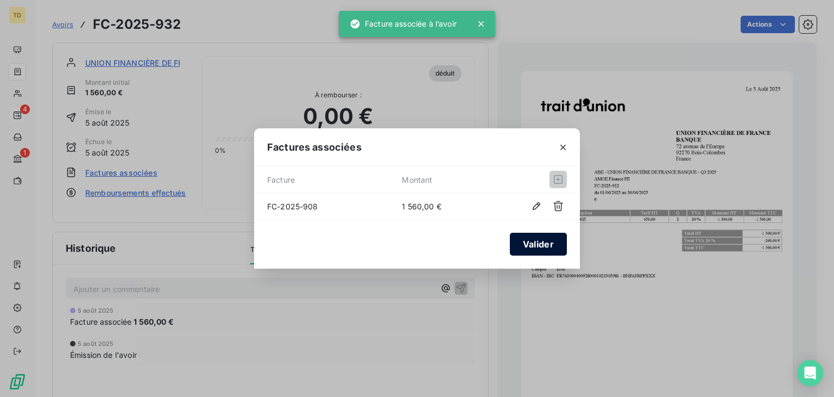
click at [528, 245] on button "Valider" at bounding box center [538, 244] width 57 height 23
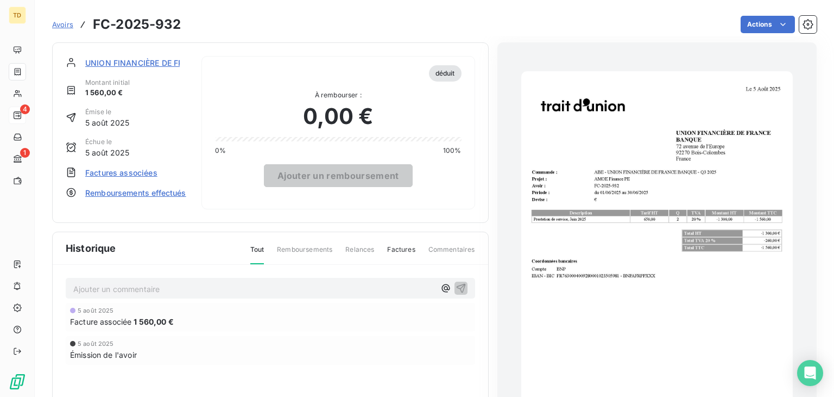
click at [66, 22] on span "Avoirs" at bounding box center [62, 24] width 21 height 9
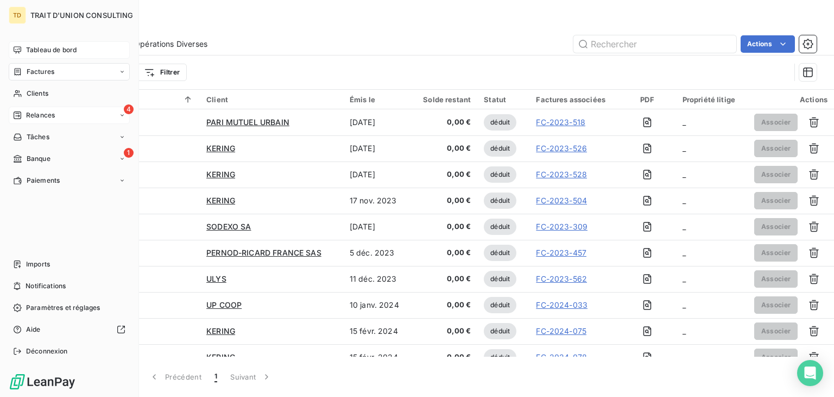
click at [34, 49] on span "Tableau de bord" at bounding box center [51, 50] width 51 height 10
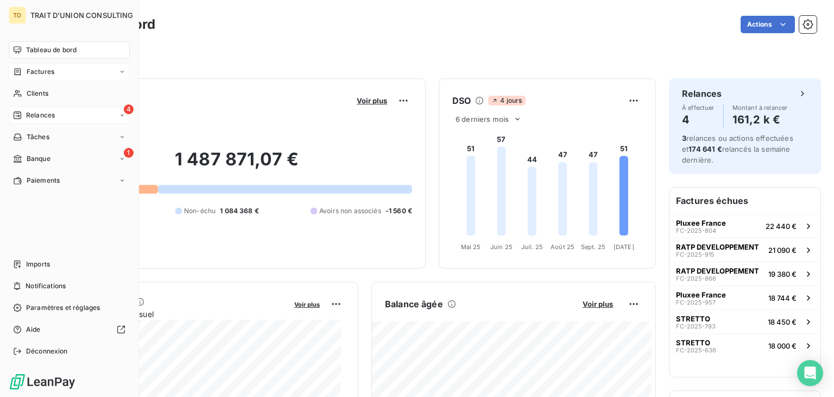
click at [15, 74] on icon at bounding box center [18, 71] width 7 height 7
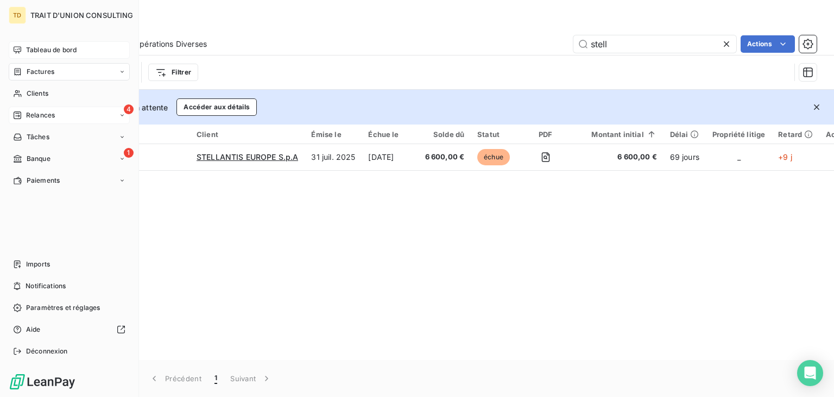
click at [30, 114] on span "Relances" at bounding box center [40, 115] width 29 height 10
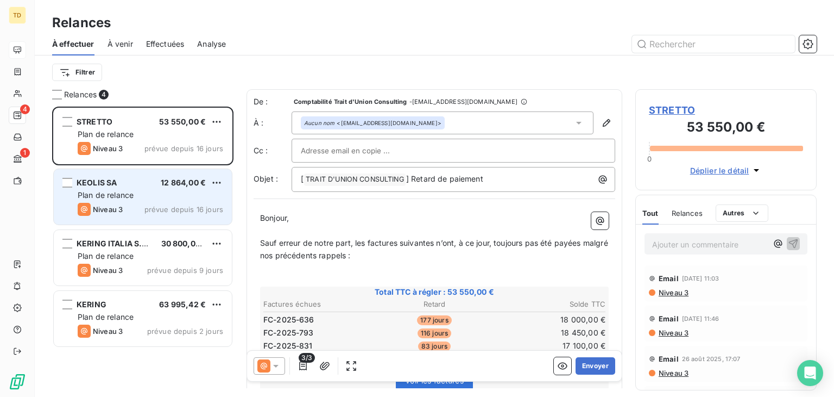
click at [106, 202] on div "KEOLIS SA 12 864,00 € Plan de relance Niveau 3 prévue depuis 16 jours" at bounding box center [143, 196] width 178 height 55
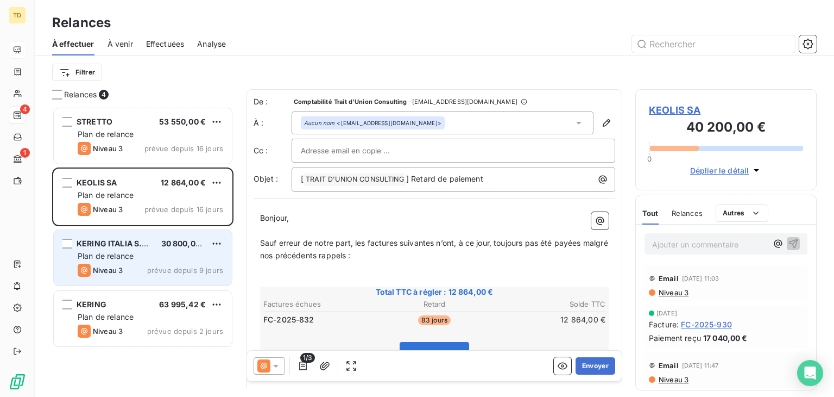
click at [142, 274] on div "Niveau 3 prévue depuis 9 jours" at bounding box center [151, 269] width 146 height 13
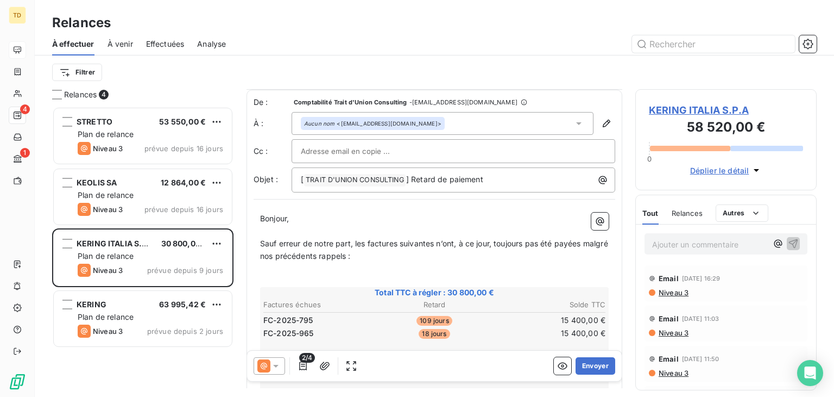
scroll to position [54, 0]
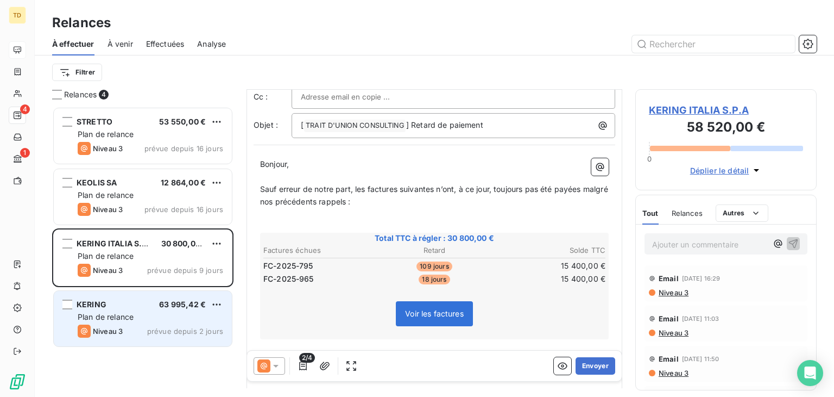
click at [141, 318] on div "Plan de relance" at bounding box center [151, 316] width 146 height 11
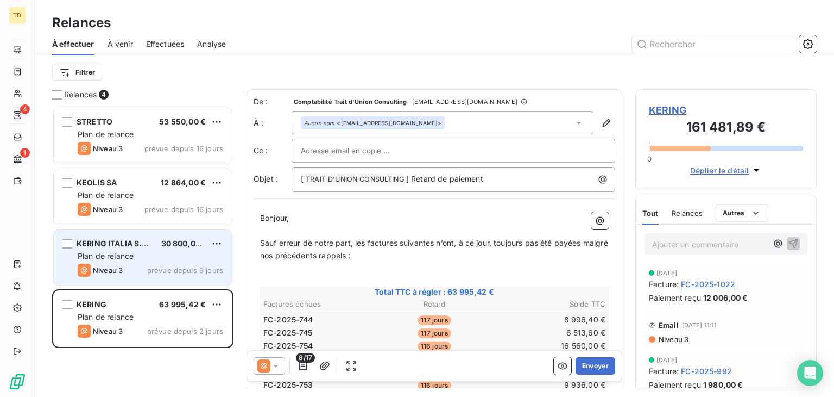
click at [109, 267] on span "Niveau 3" at bounding box center [108, 270] width 30 height 9
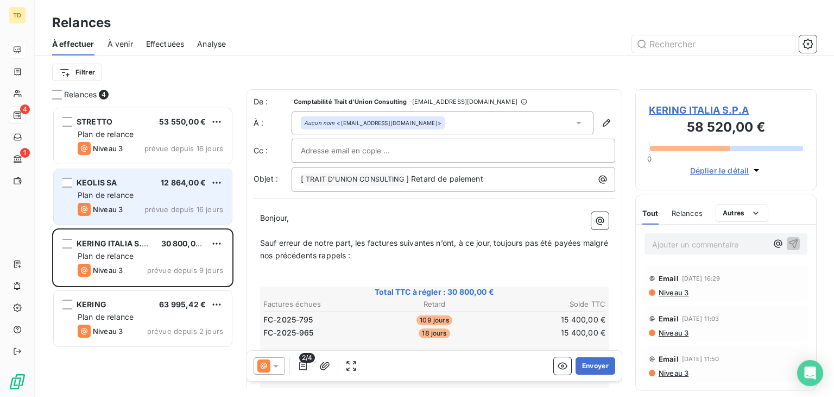
click at [134, 190] on div "Plan de relance" at bounding box center [151, 195] width 146 height 11
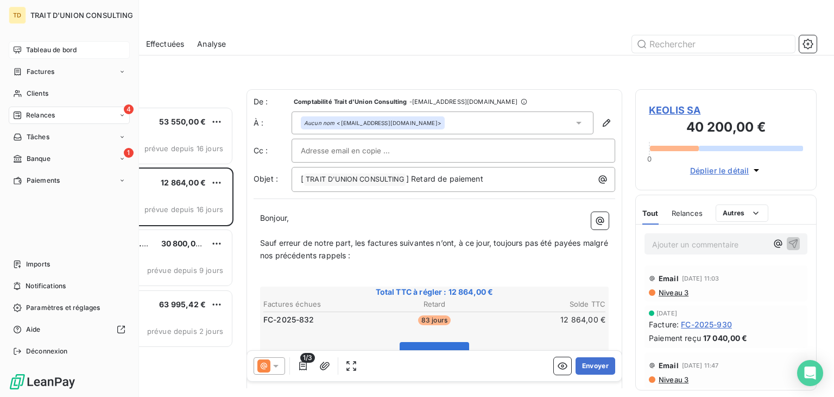
click at [42, 51] on span "Tableau de bord" at bounding box center [51, 50] width 51 height 10
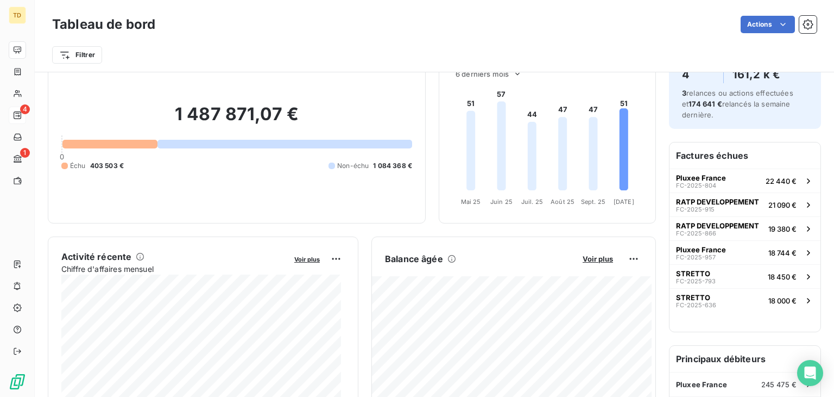
scroll to position [217, 0]
